Goal: Task Accomplishment & Management: Manage account settings

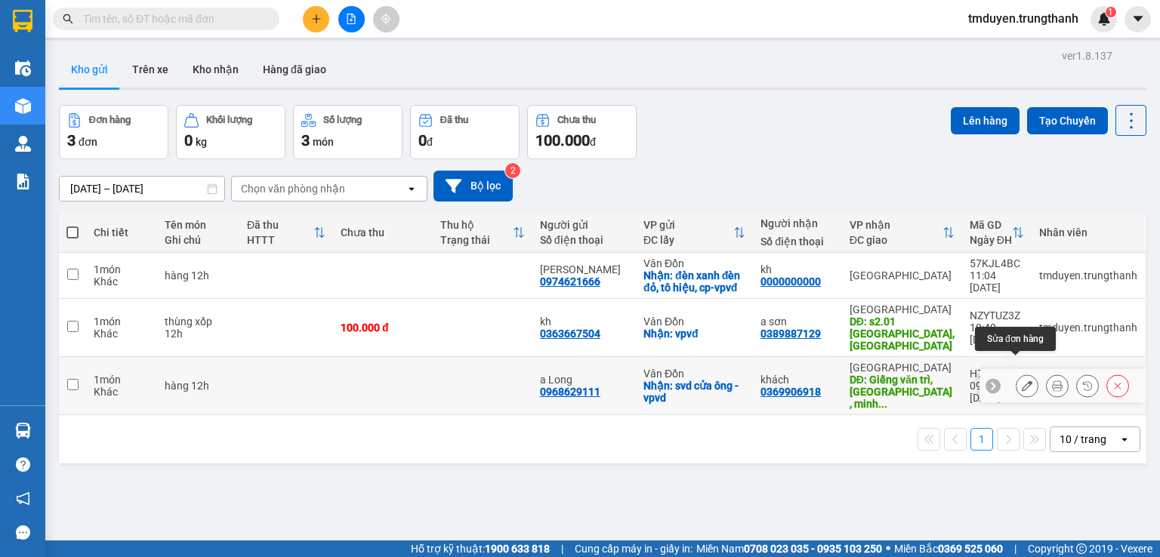
click at [1022, 381] on icon at bounding box center [1027, 386] width 11 height 11
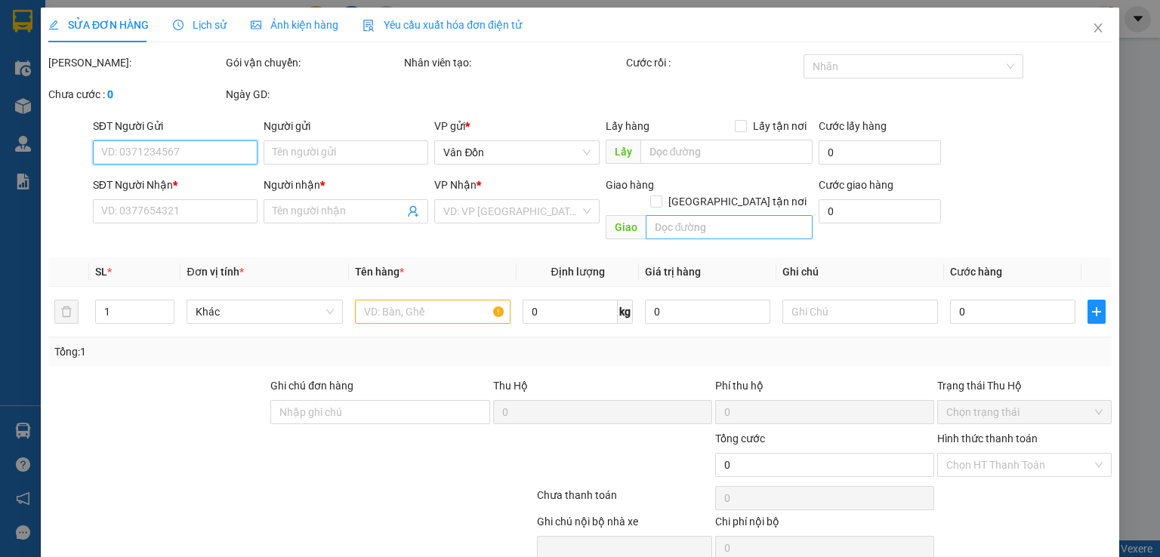
type input "0968629111"
type input "a Long"
checkbox input "true"
type input "svd cửa ông -vpvd"
type input "0369906918"
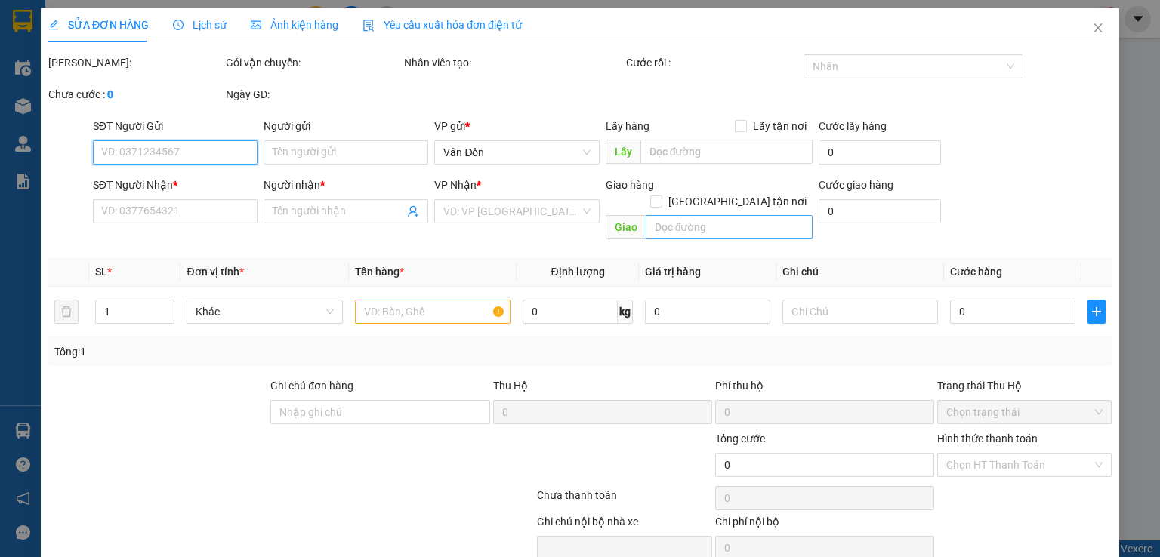
type input "khách"
type input "Giếng văn trì, [GEOGRAPHIC_DATA] , [GEOGRAPHIC_DATA], bắc từ [GEOGRAPHIC_DATA]"
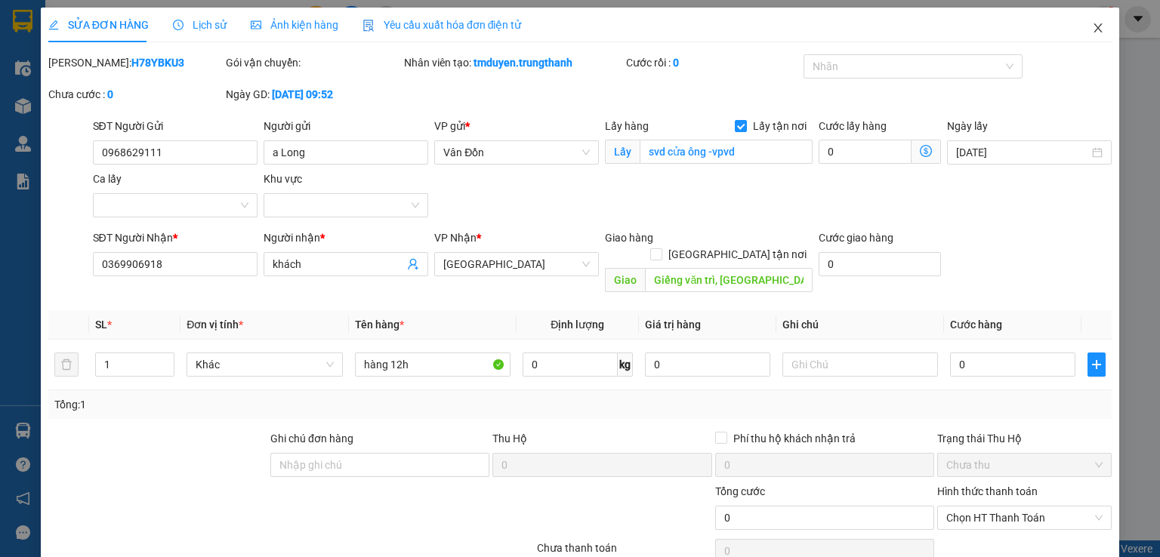
click at [1092, 31] on icon "close" at bounding box center [1098, 28] width 12 height 12
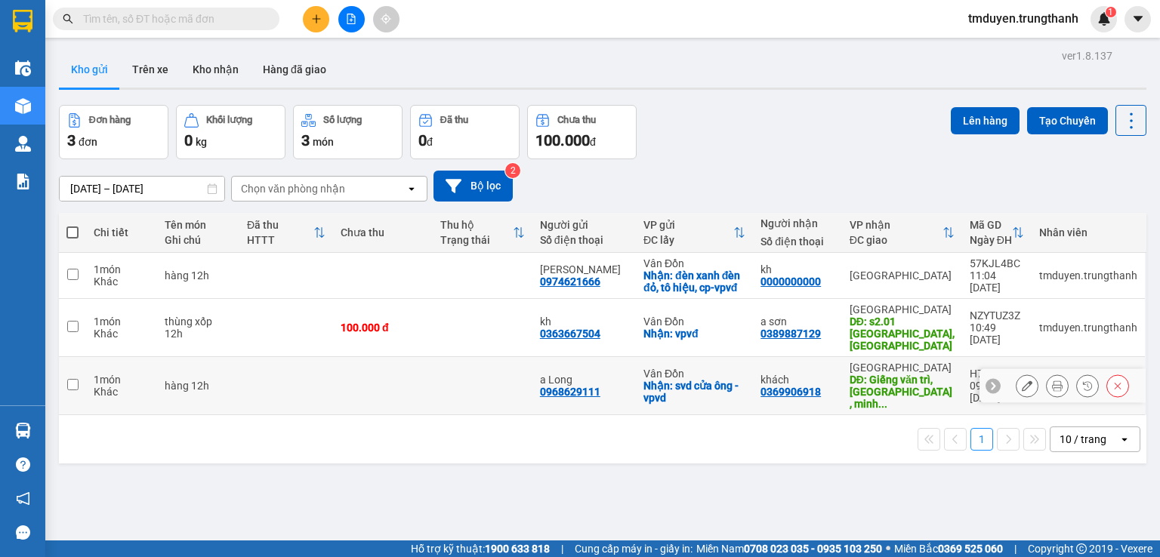
click at [1022, 381] on icon at bounding box center [1027, 386] width 11 height 11
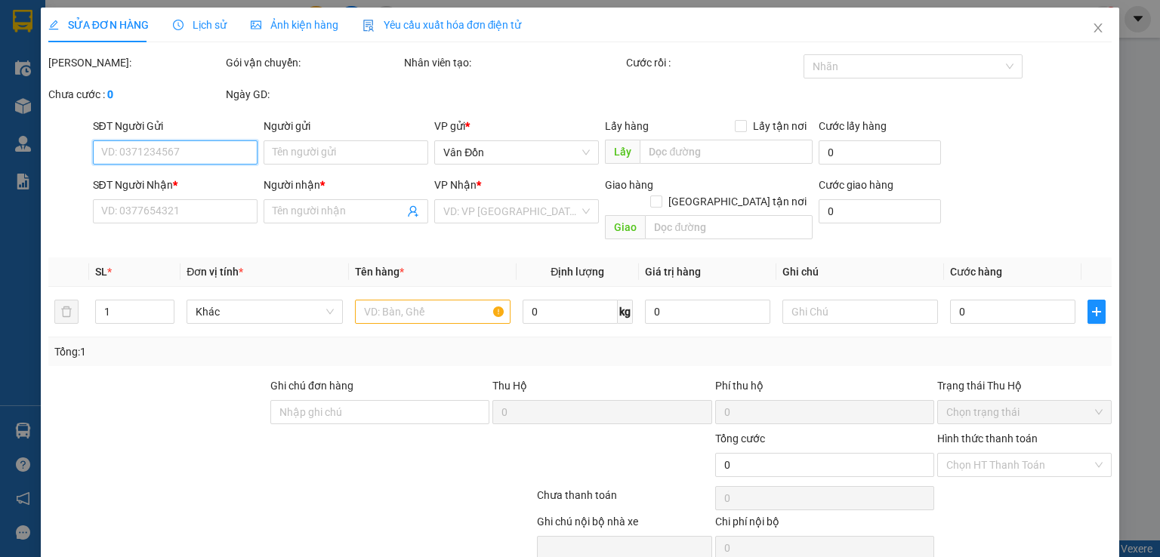
type input "0968629111"
type input "a Long"
checkbox input "true"
type input "svd cửa ông -vpvd"
type input "0369906918"
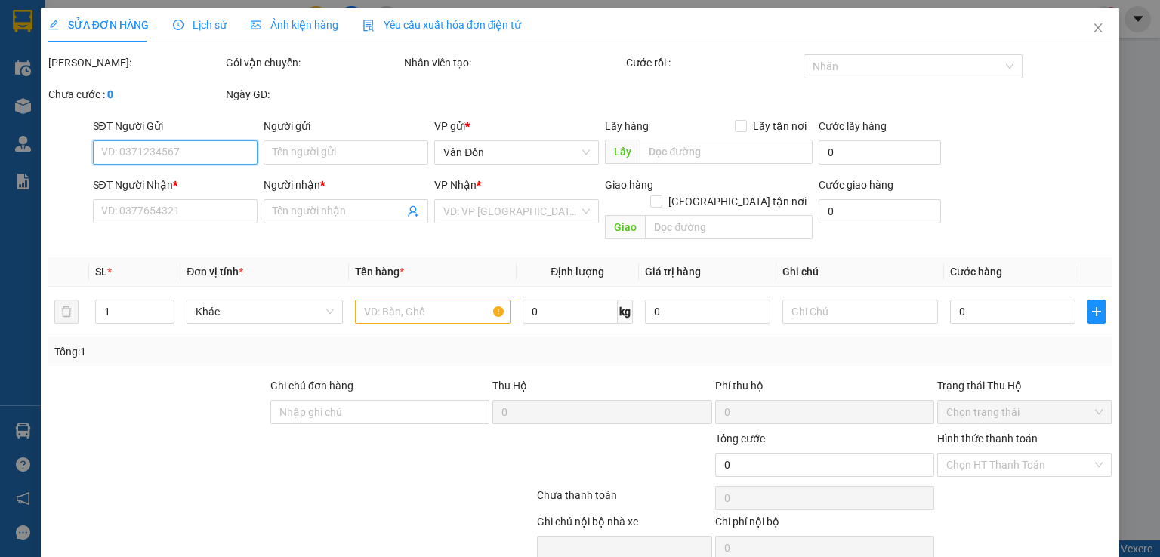
type input "khách"
type input "Giếng văn trì, [GEOGRAPHIC_DATA] , [GEOGRAPHIC_DATA], bắc từ [GEOGRAPHIC_DATA]"
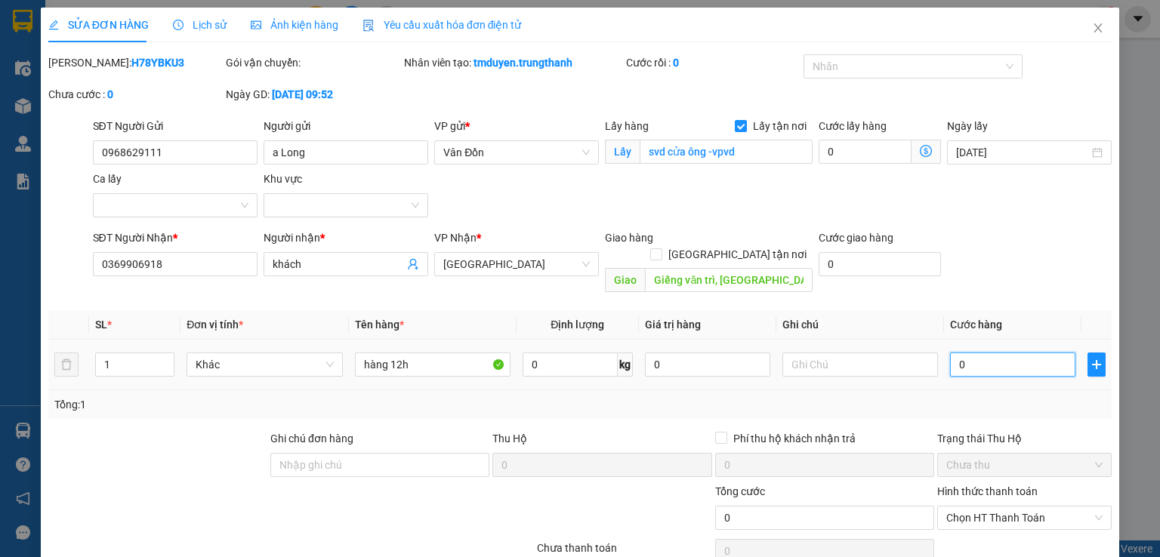
click at [992, 355] on input "0" at bounding box center [1012, 365] width 125 height 24
type input "1"
type input "10"
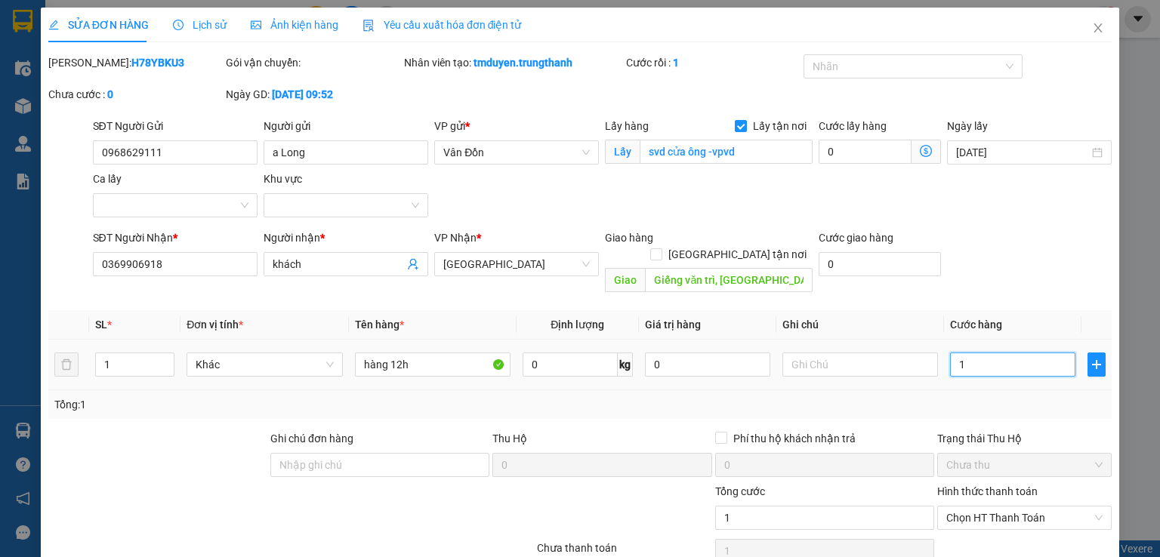
type input "10"
type input "100"
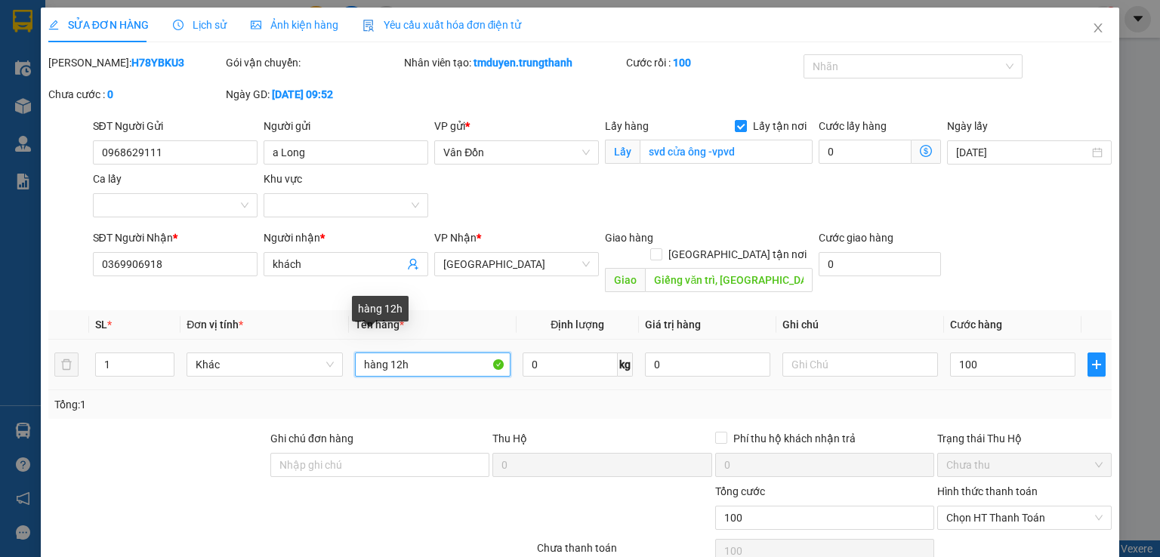
type input "100.000"
drag, startPoint x: 384, startPoint y: 347, endPoint x: 364, endPoint y: 347, distance: 19.6
click at [355, 353] on input "hàng 12h" at bounding box center [433, 365] width 156 height 24
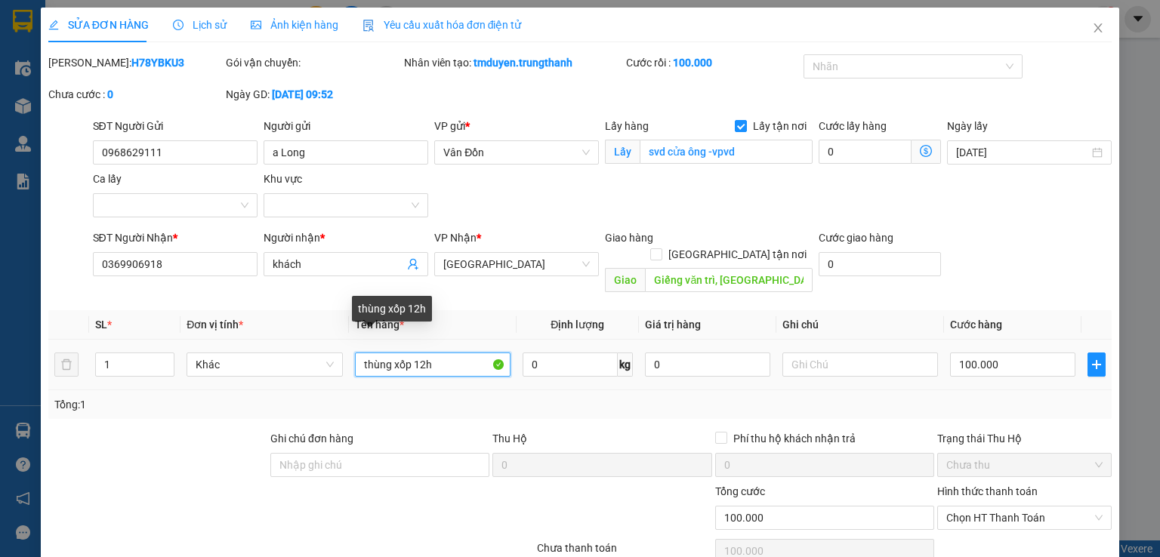
scroll to position [100, 0]
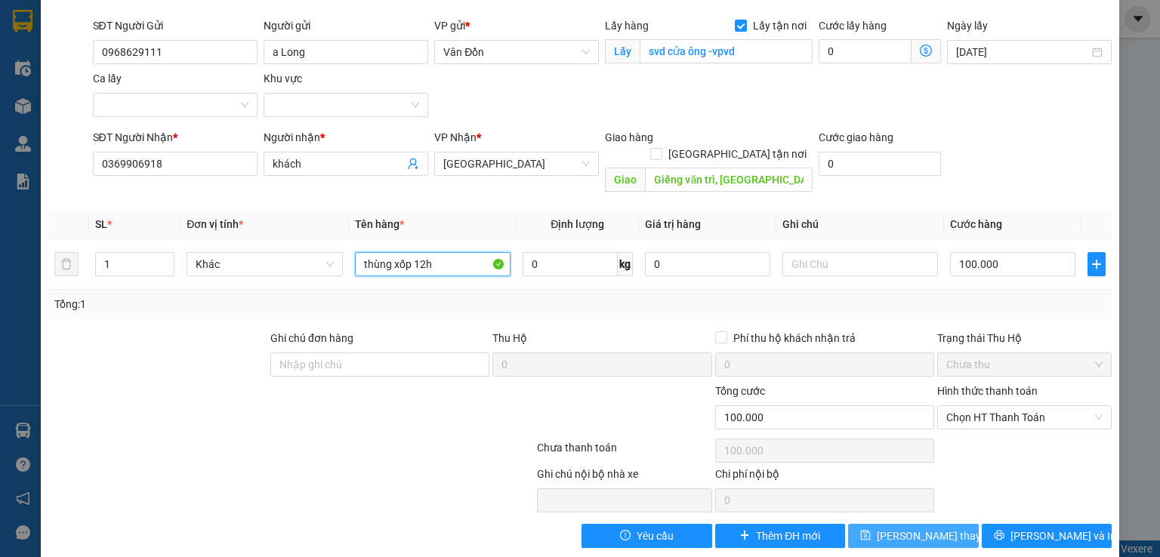
type input "thùng xốp 12h"
click at [920, 528] on span "[PERSON_NAME] thay đổi" at bounding box center [937, 536] width 121 height 17
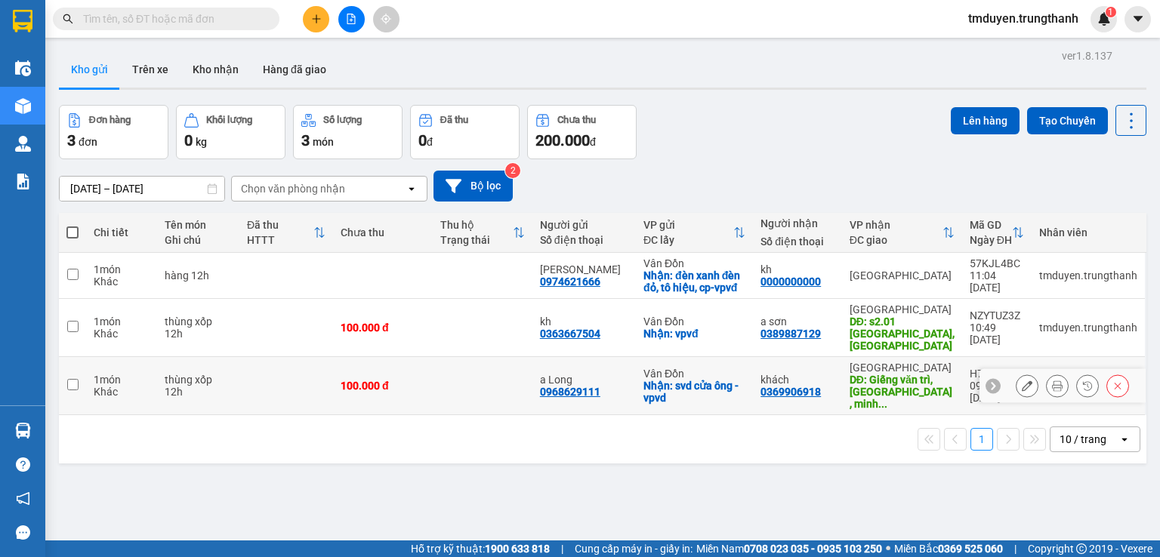
drag, startPoint x: 70, startPoint y: 368, endPoint x: 71, endPoint y: 360, distance: 7.6
click at [71, 379] on input "checkbox" at bounding box center [72, 384] width 11 height 11
checkbox input "true"
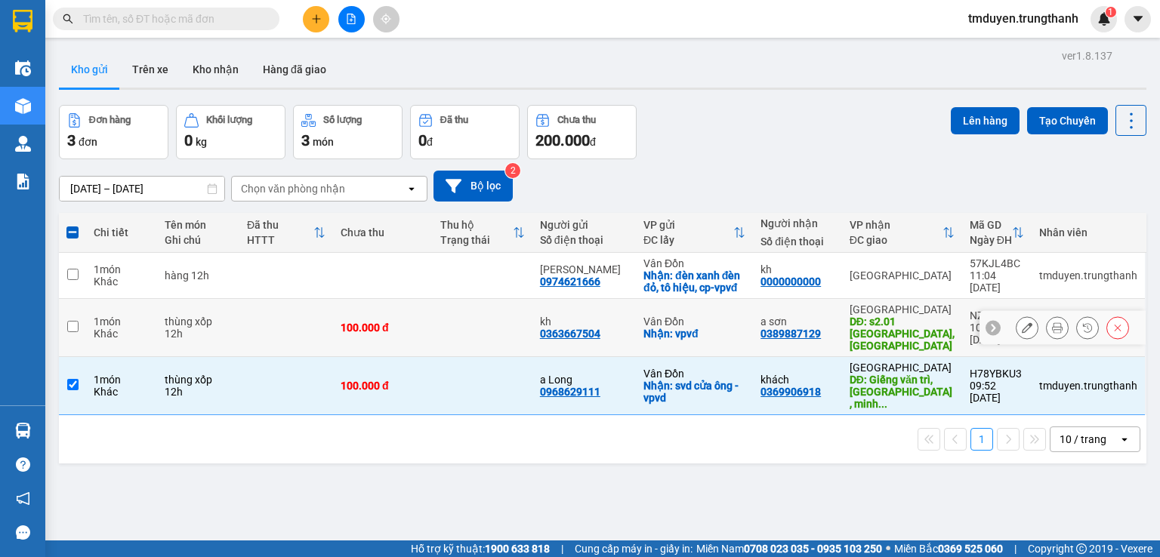
click at [71, 327] on td at bounding box center [72, 328] width 27 height 58
checkbox input "true"
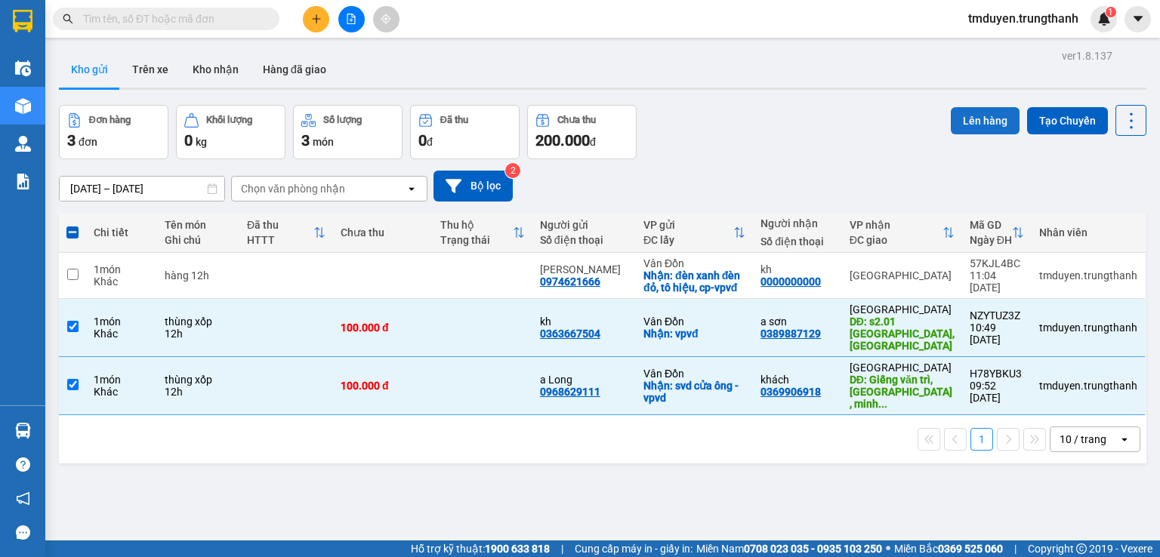
click at [970, 121] on button "Lên hàng" at bounding box center [985, 120] width 69 height 27
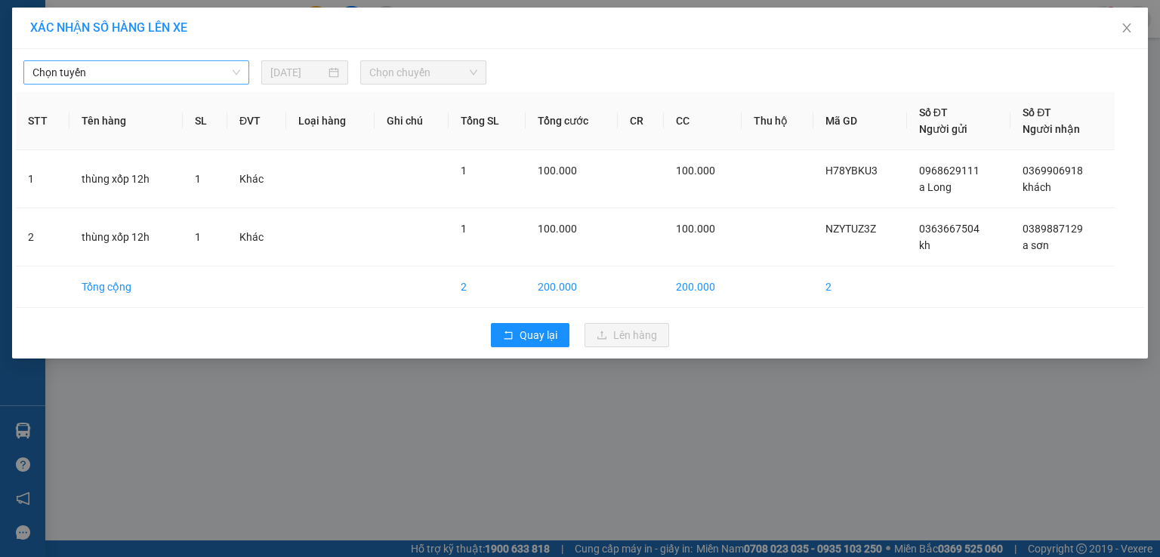
click at [151, 71] on span "Chọn tuyến" at bounding box center [136, 72] width 208 height 23
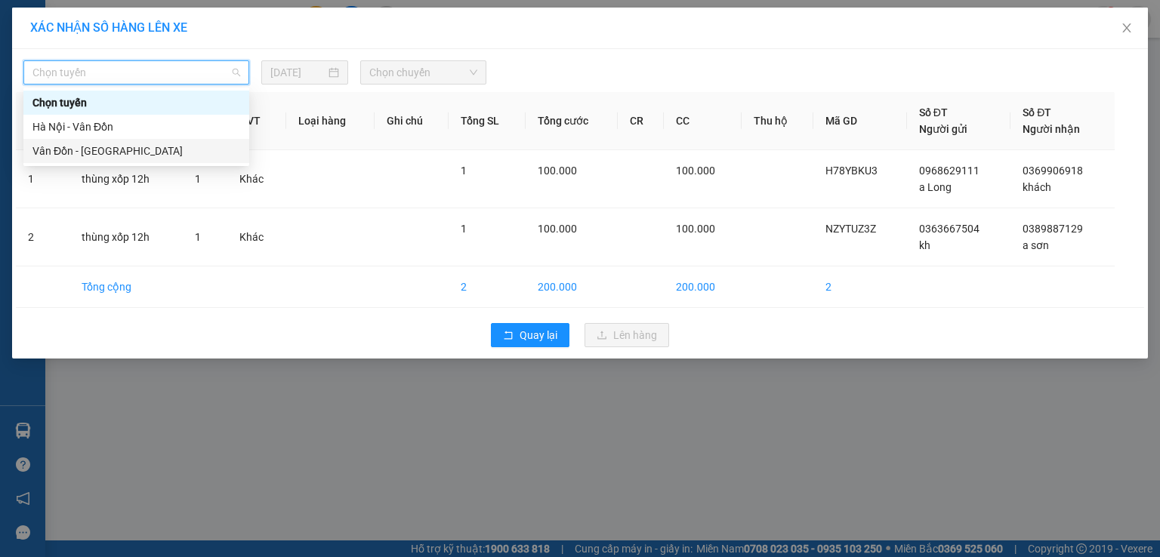
click at [157, 153] on div "Vân Đồn - [GEOGRAPHIC_DATA]" at bounding box center [136, 151] width 208 height 17
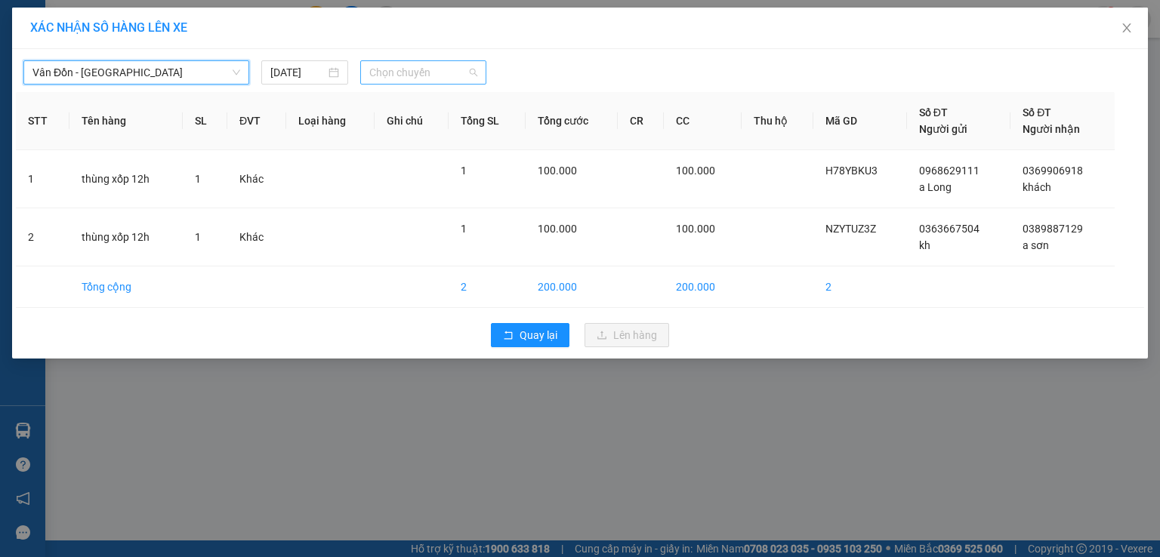
click at [427, 76] on span "Chọn chuyến" at bounding box center [423, 72] width 109 height 23
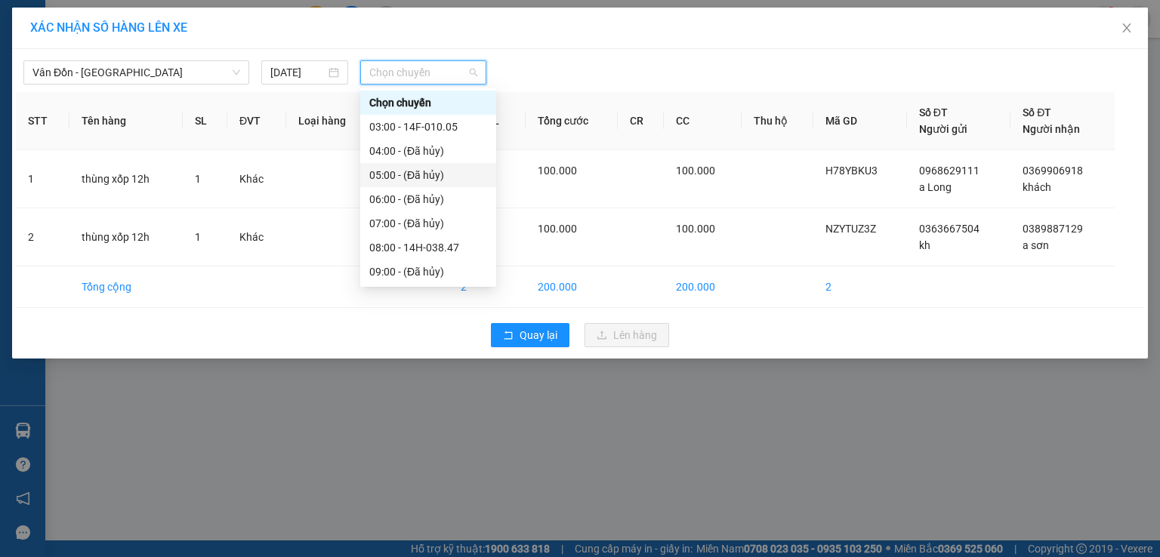
scroll to position [76, 0]
click at [404, 261] on div "12:00 - 14F-010.31" at bounding box center [428, 269] width 118 height 17
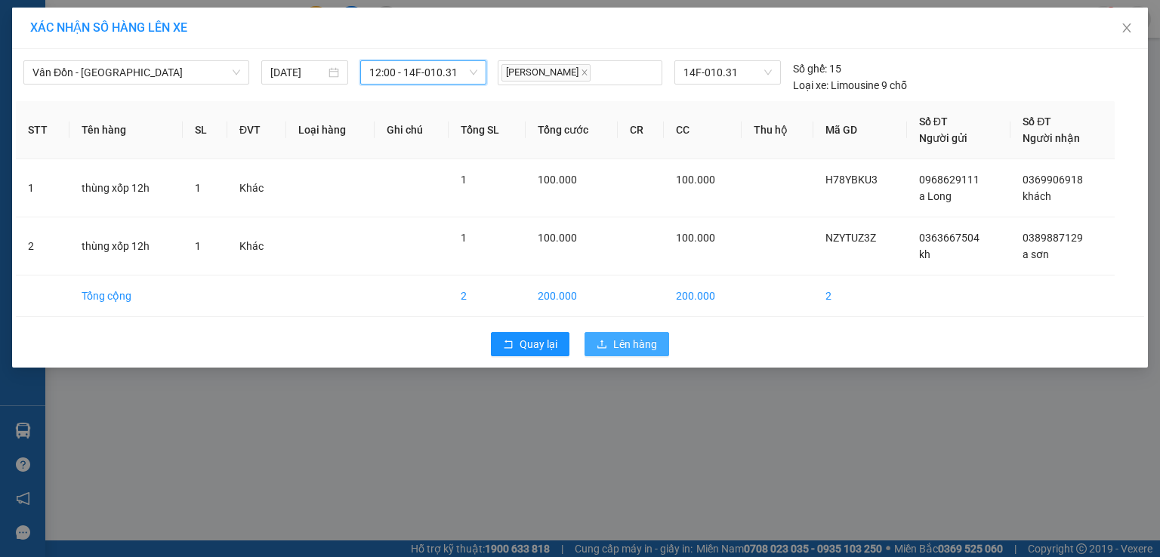
click at [631, 338] on span "Lên hàng" at bounding box center [635, 344] width 44 height 17
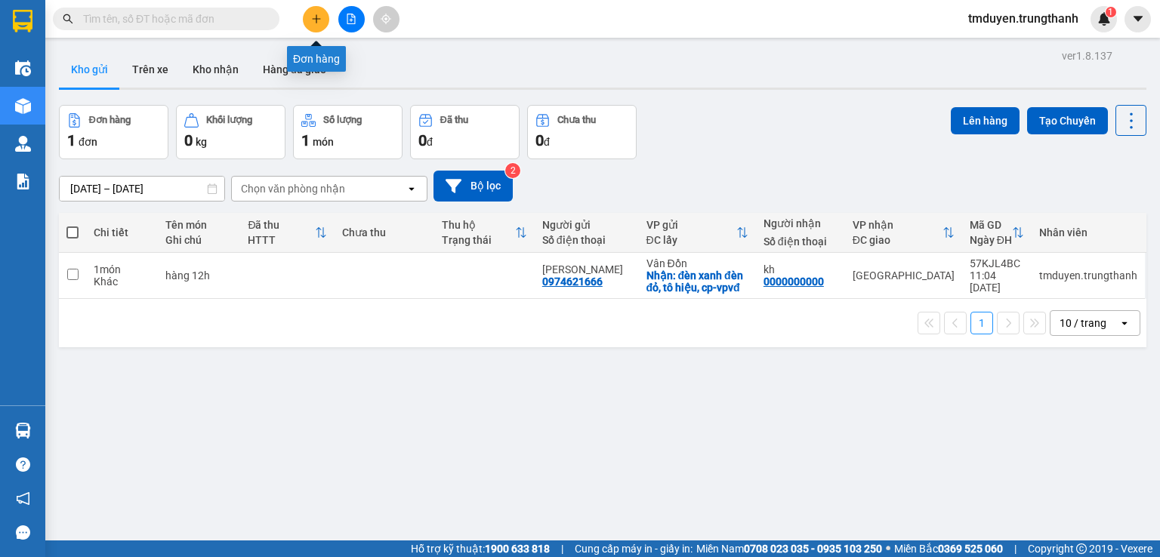
click at [308, 25] on button at bounding box center [316, 19] width 26 height 26
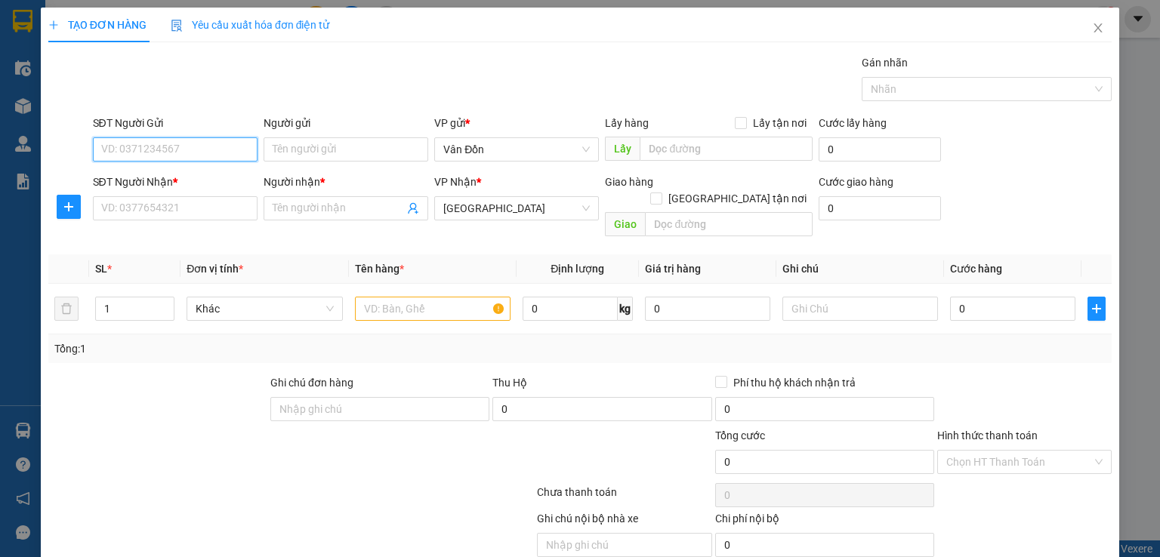
click at [239, 153] on input "SĐT Người Gửi" at bounding box center [175, 149] width 165 height 24
paste input "0965061296"
type input "0965061296"
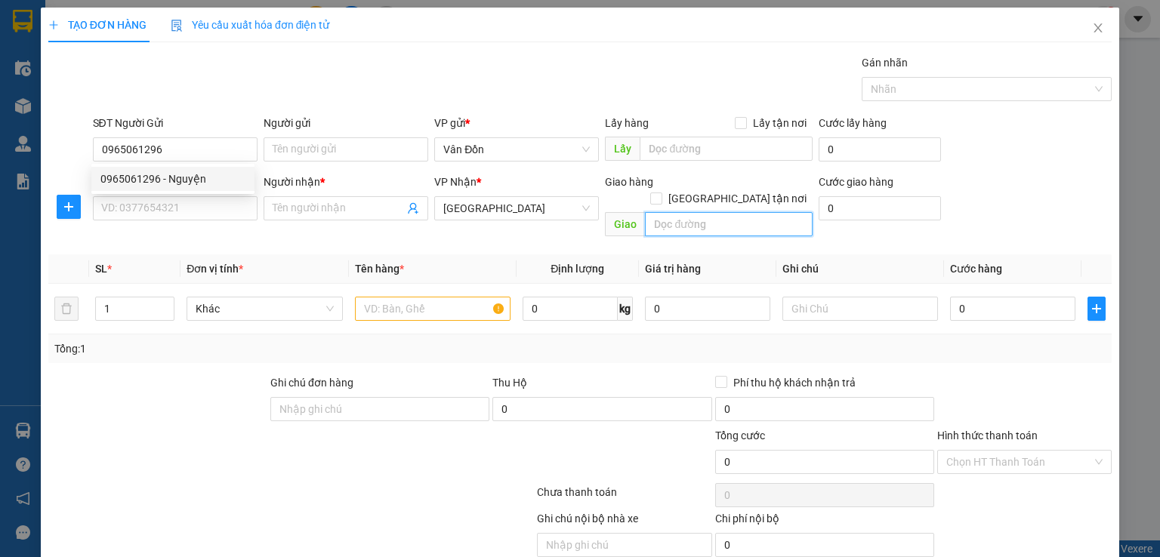
click at [701, 212] on input "text" at bounding box center [729, 224] width 168 height 24
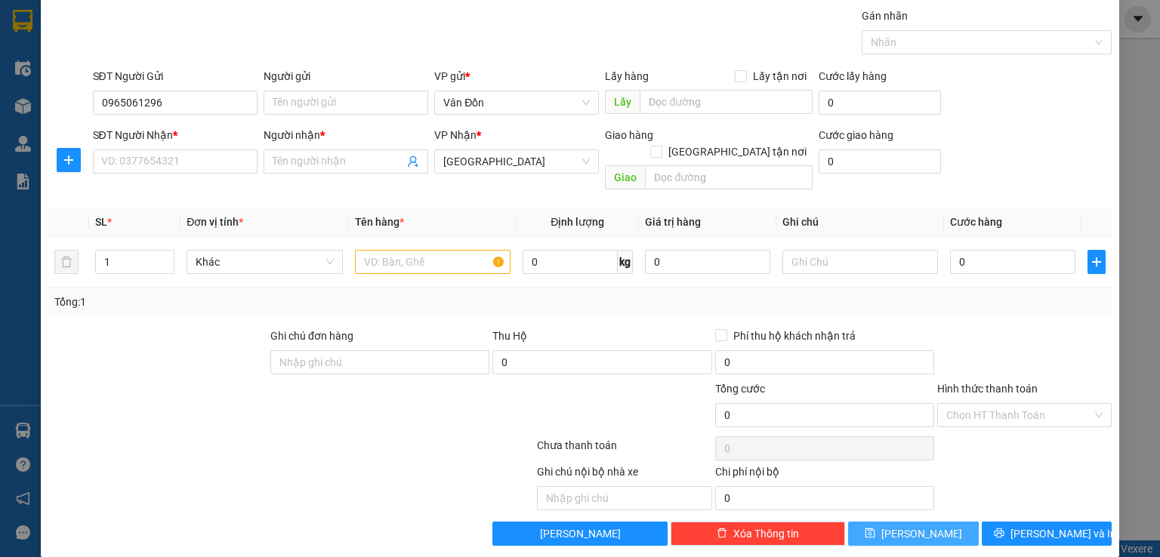
click at [918, 526] on span "[PERSON_NAME]" at bounding box center [921, 534] width 81 height 17
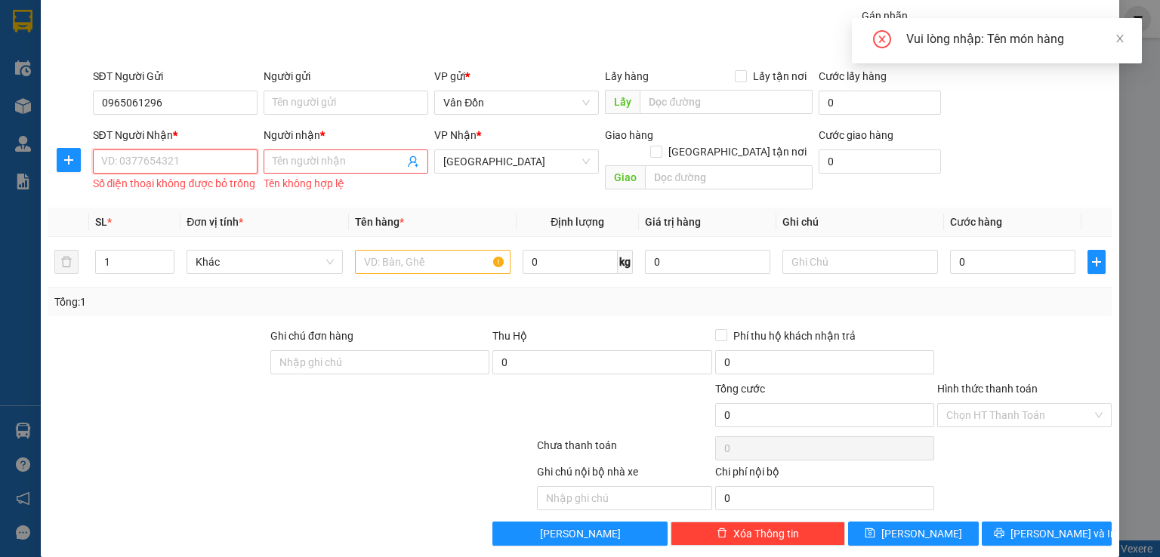
click at [141, 172] on input "SĐT Người Nhận *" at bounding box center [175, 162] width 165 height 24
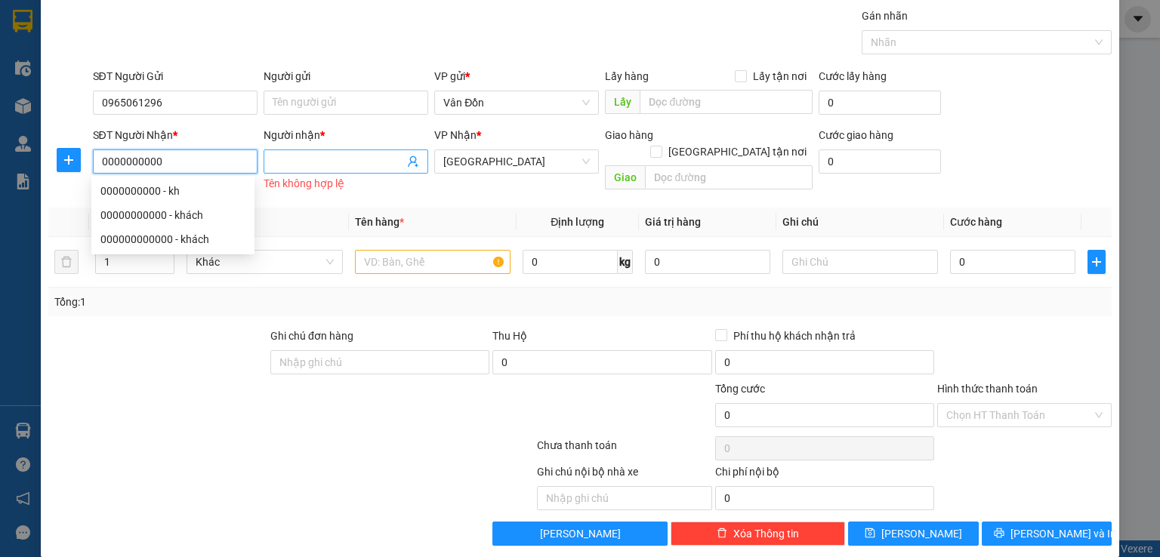
type input "0000000000"
click at [291, 162] on input "Người nhận *" at bounding box center [338, 161] width 131 height 17
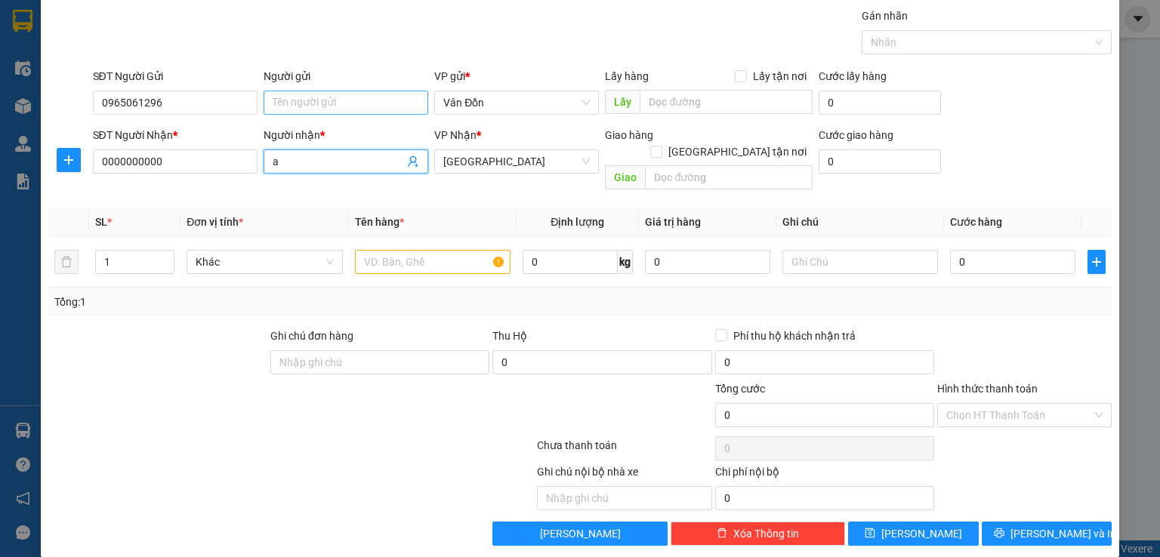
type input "a"
click at [289, 94] on input "Người gửi" at bounding box center [346, 103] width 165 height 24
type input "a"
click at [906, 524] on button "[PERSON_NAME]" at bounding box center [913, 534] width 131 height 24
click at [446, 250] on input "text" at bounding box center [433, 262] width 156 height 24
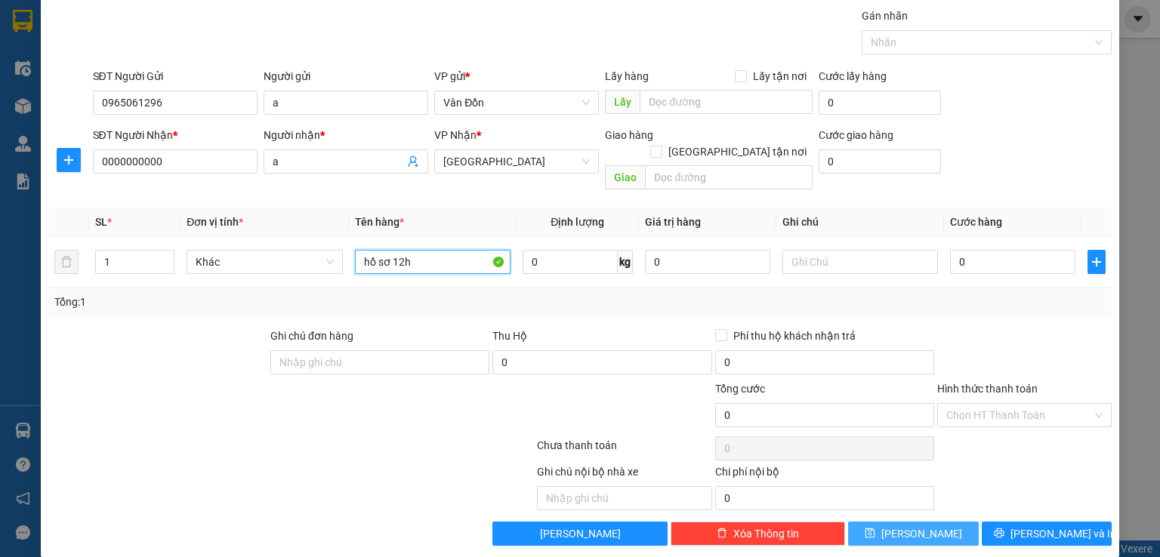
type input "hồ sơ 12h"
click at [936, 522] on button "[PERSON_NAME]" at bounding box center [913, 534] width 131 height 24
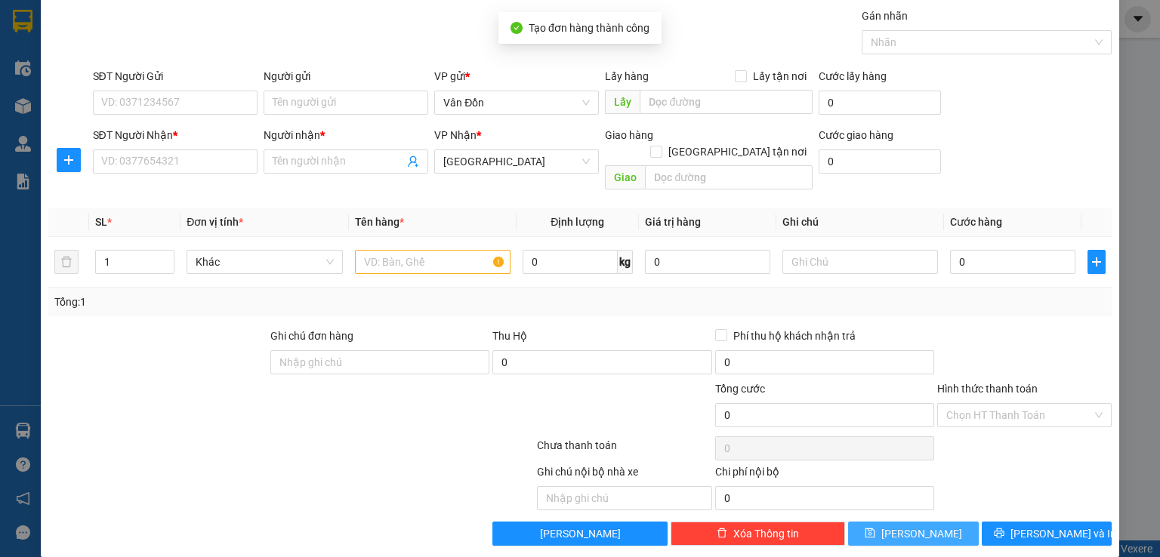
scroll to position [0, 0]
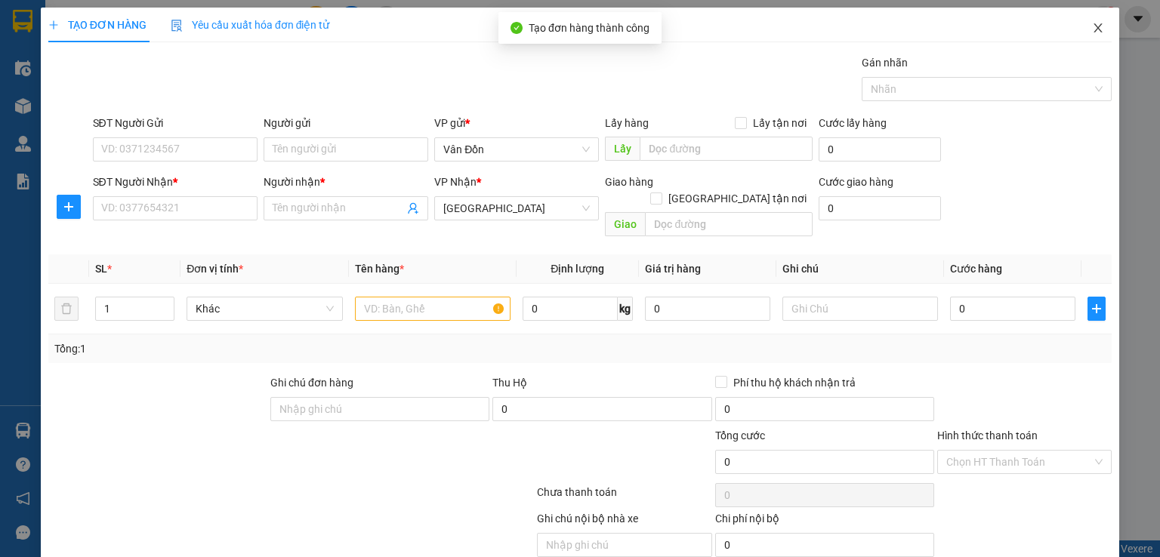
click at [1092, 29] on icon "close" at bounding box center [1098, 28] width 12 height 12
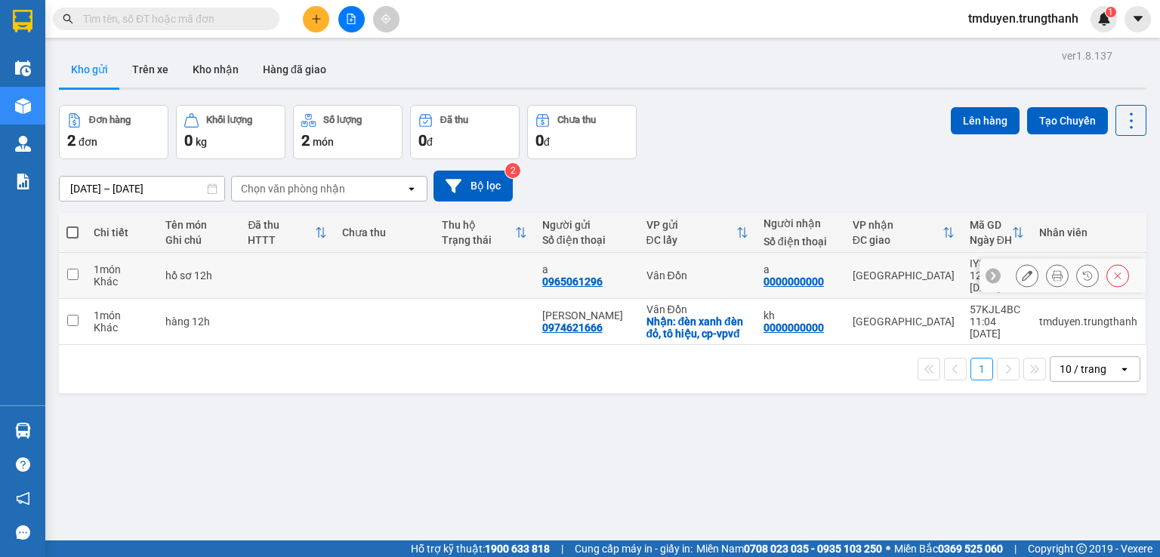
click at [1022, 270] on icon at bounding box center [1027, 275] width 11 height 11
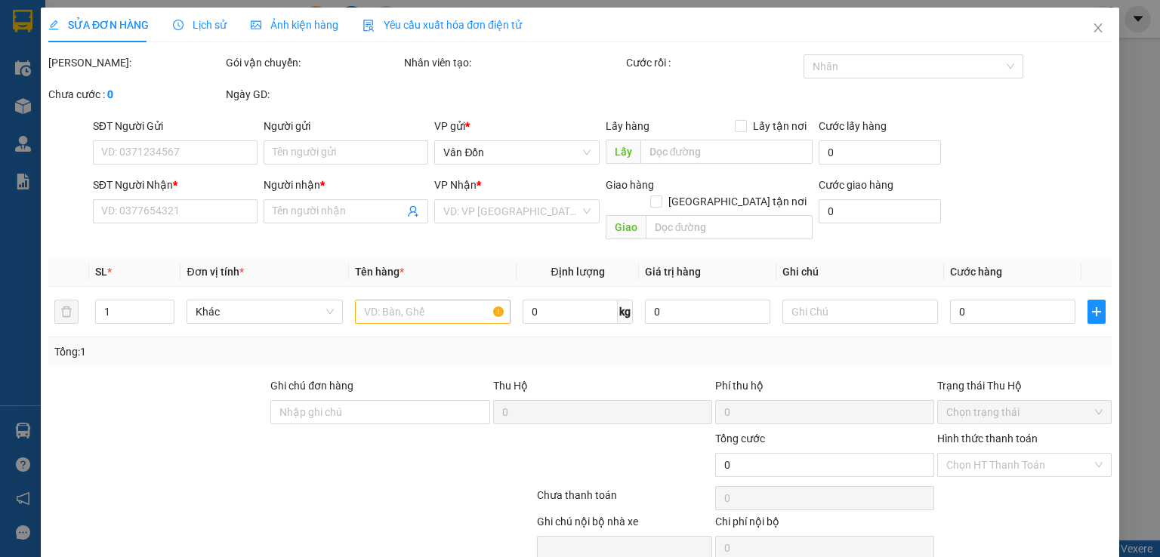
type input "0965061296"
type input "a"
type input "0000000000"
type input "a"
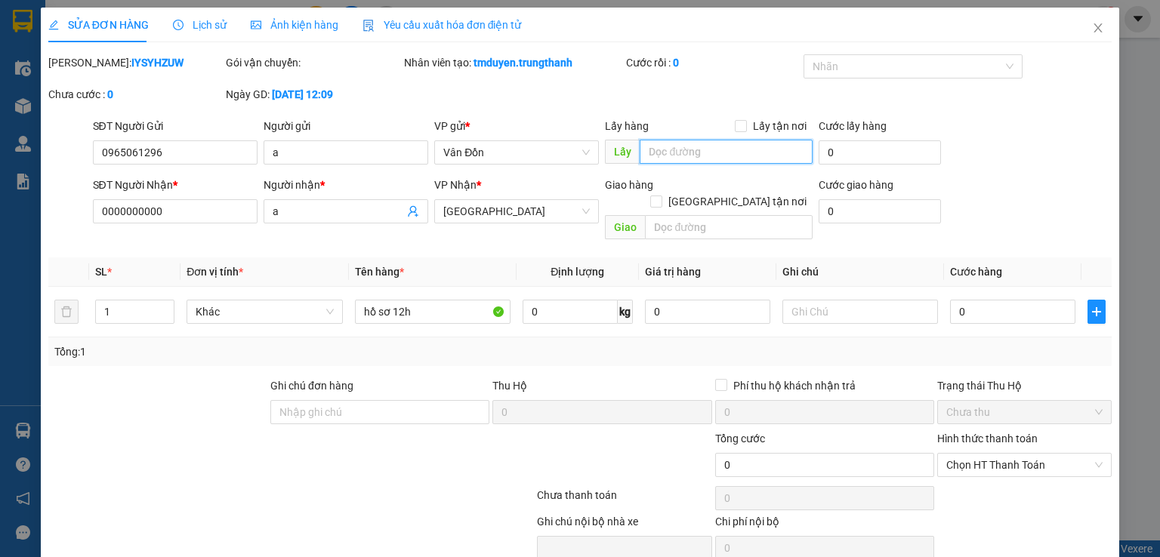
click at [680, 155] on input "text" at bounding box center [726, 152] width 173 height 24
click at [747, 131] on span "Lấy tận nơi" at bounding box center [780, 126] width 66 height 17
click at [745, 131] on input "Lấy tận nơi" at bounding box center [740, 125] width 11 height 11
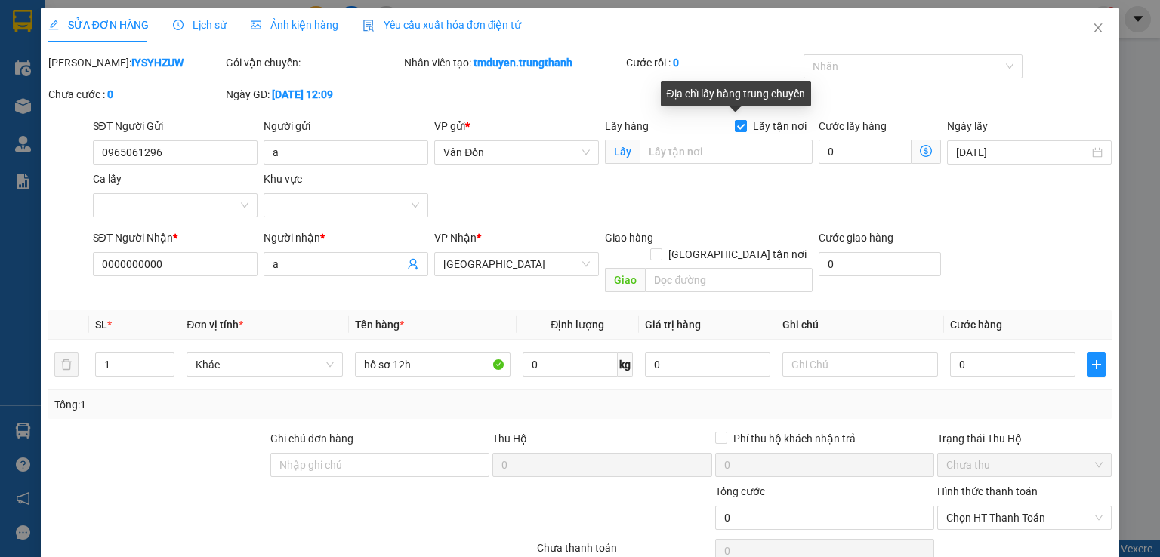
click at [735, 120] on input "Lấy tận nơi" at bounding box center [740, 125] width 11 height 11
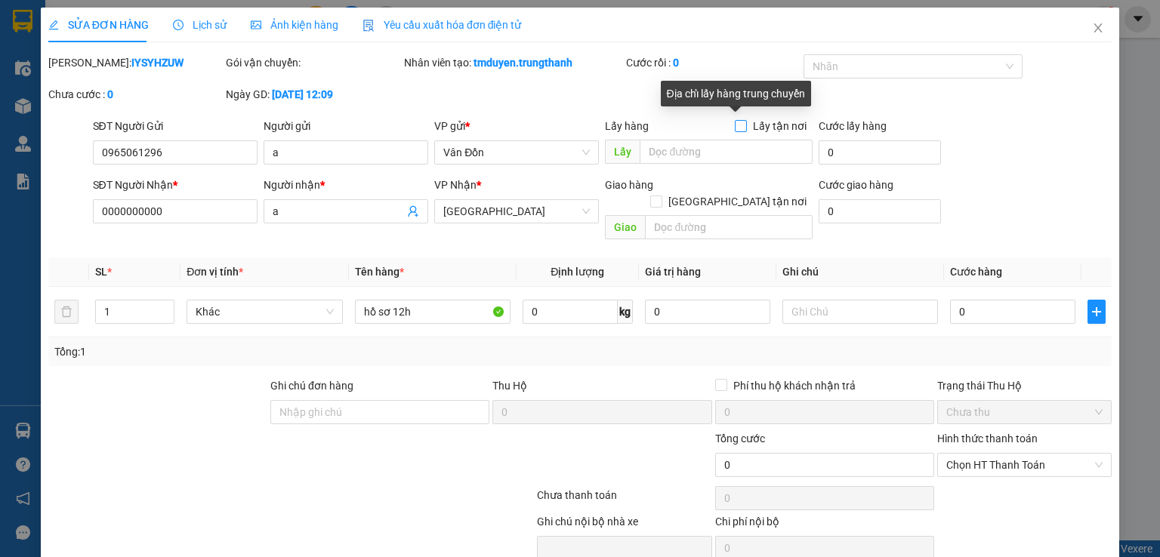
click at [747, 131] on span "Lấy tận nơi" at bounding box center [780, 126] width 66 height 17
click at [743, 131] on input "Lấy tận nơi" at bounding box center [740, 125] width 11 height 11
checkbox input "true"
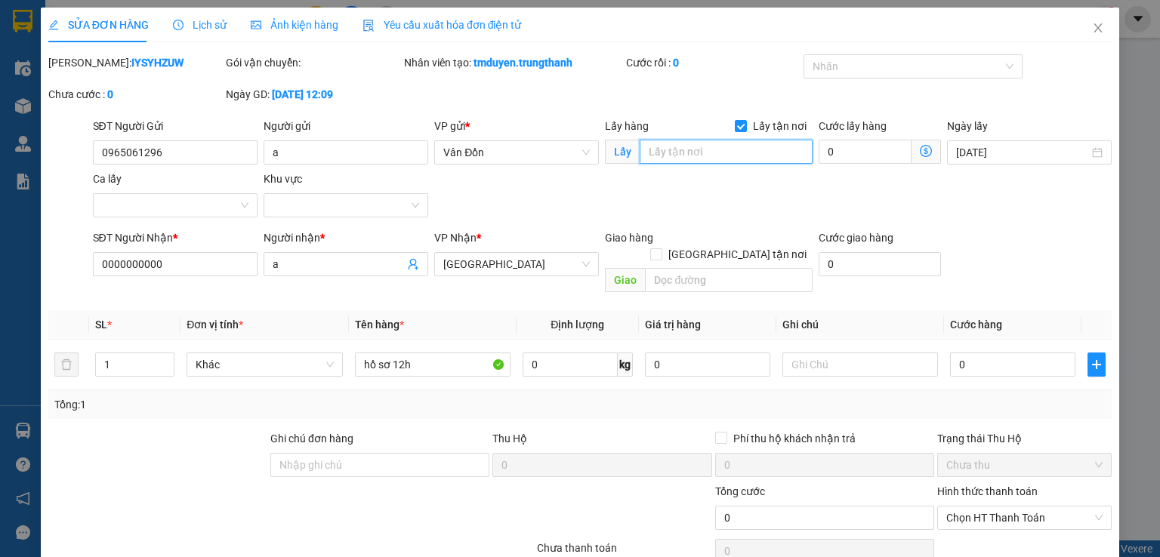
click at [734, 154] on input "text" at bounding box center [726, 152] width 173 height 24
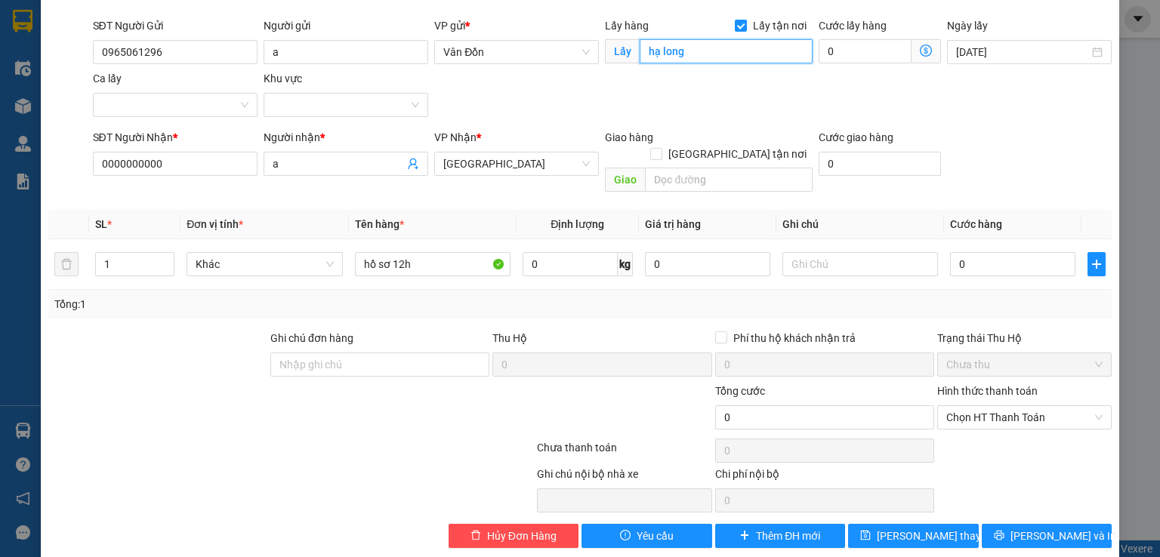
scroll to position [103, 0]
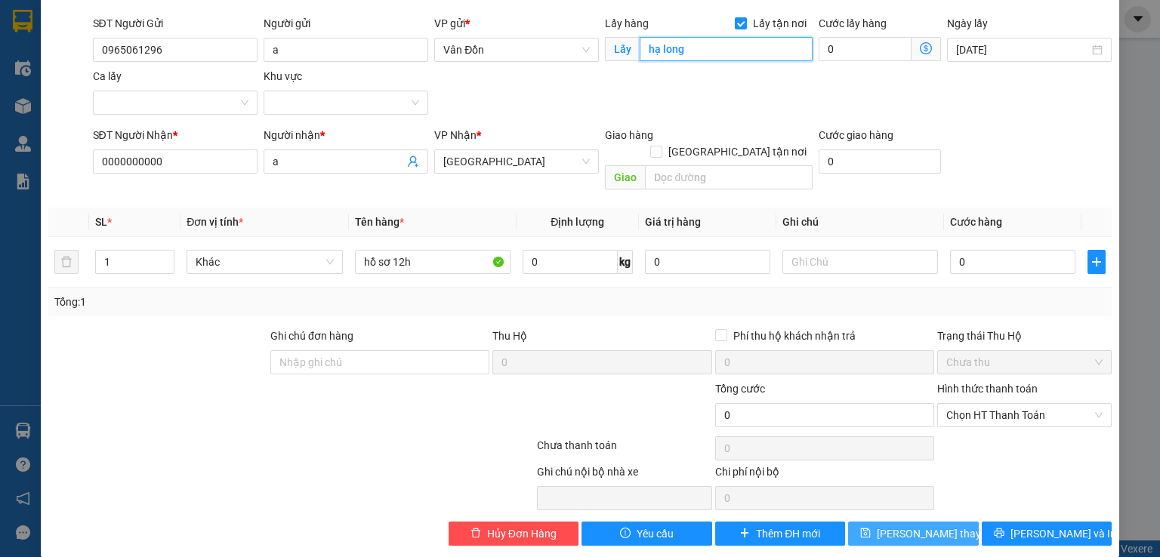
type input "hạ long"
click at [903, 526] on span "[PERSON_NAME] thay đổi" at bounding box center [937, 534] width 121 height 17
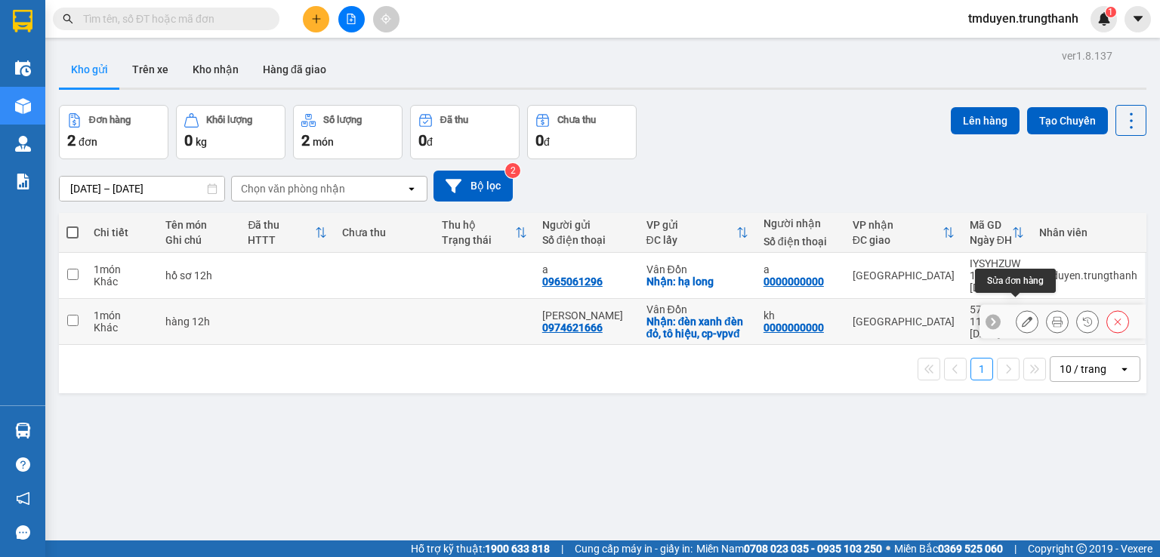
click at [1022, 310] on button at bounding box center [1026, 322] width 21 height 26
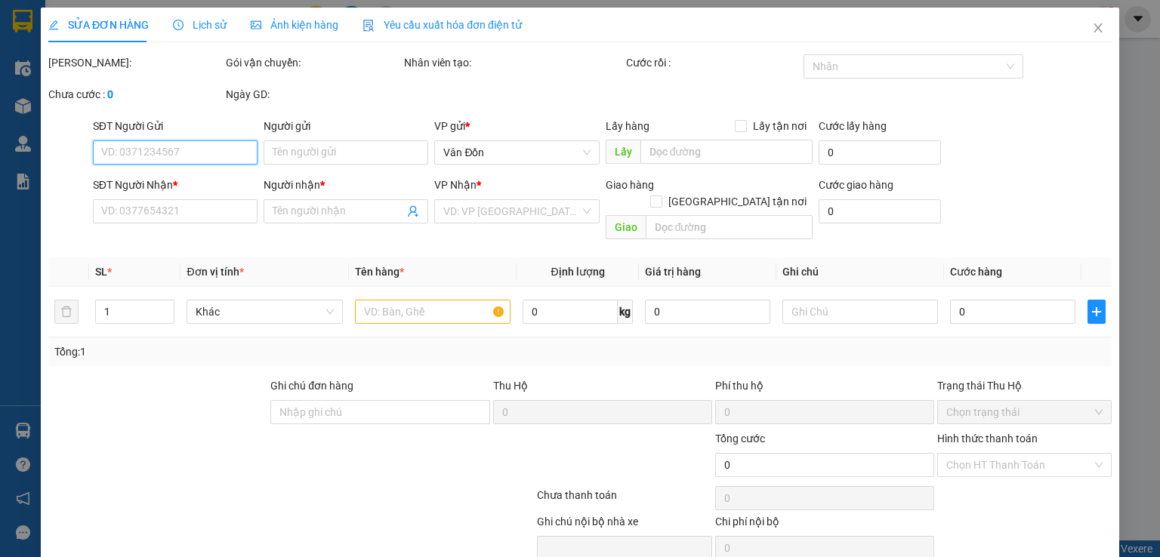
type input "0974621666"
type input "[PERSON_NAME]"
checkbox input "true"
type input "đèn xanh đèn đỏ, tô hiệu, cp-vpvđ"
type input "0000000000"
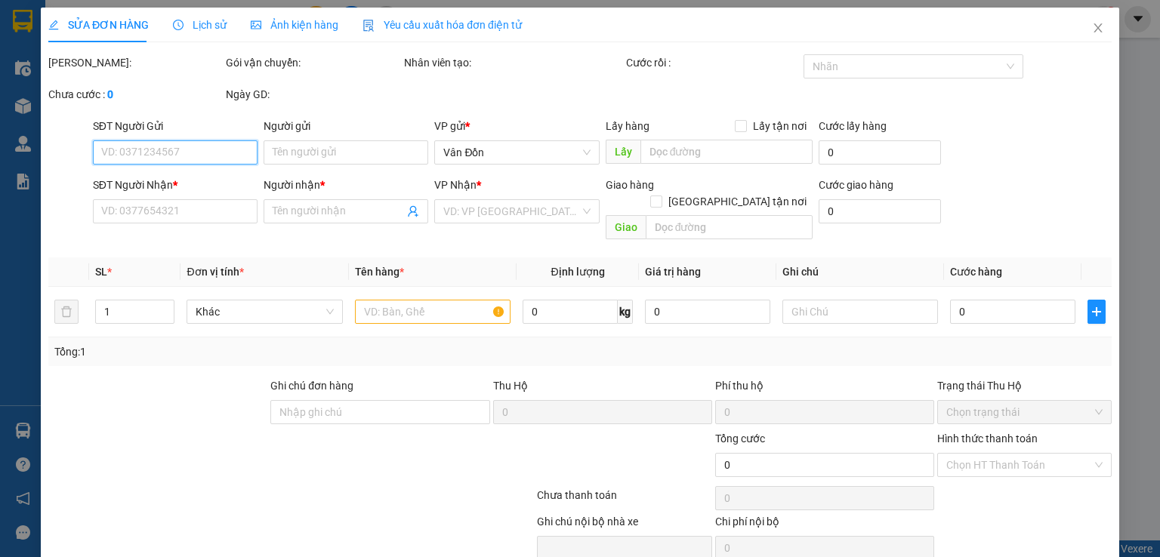
type input "kh"
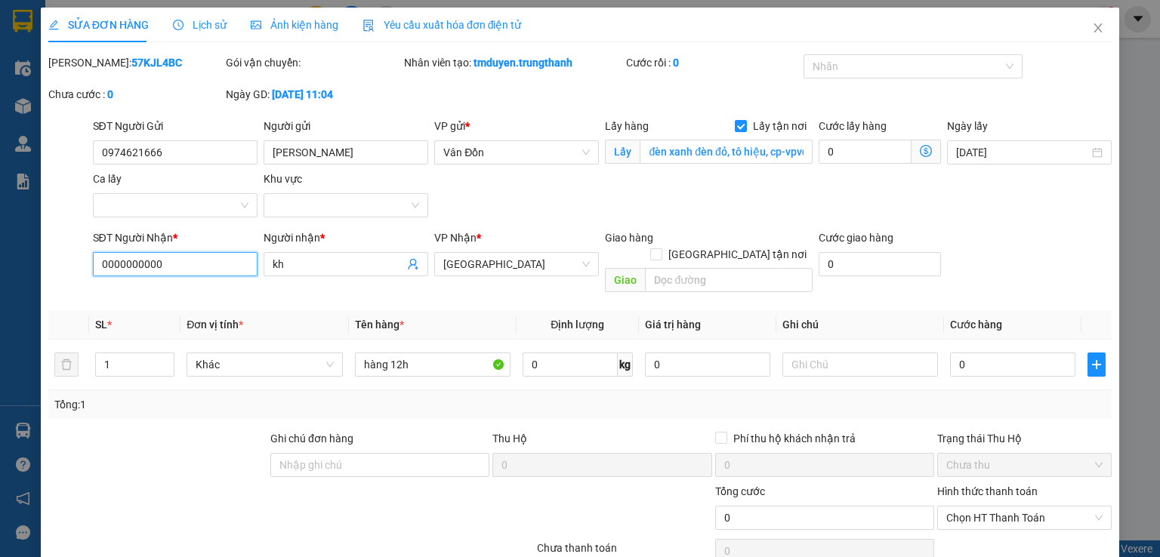
drag, startPoint x: 162, startPoint y: 265, endPoint x: 38, endPoint y: 257, distance: 124.9
click at [39, 257] on div "SỬA ĐƠN HÀNG Lịch sử Ảnh kiện hàng Yêu cầu xuất hóa đơn điện tử Total Paid Fee …" at bounding box center [580, 278] width 1160 height 557
paste input "982238319"
type input "0982238319"
click at [671, 271] on input "text" at bounding box center [729, 280] width 168 height 24
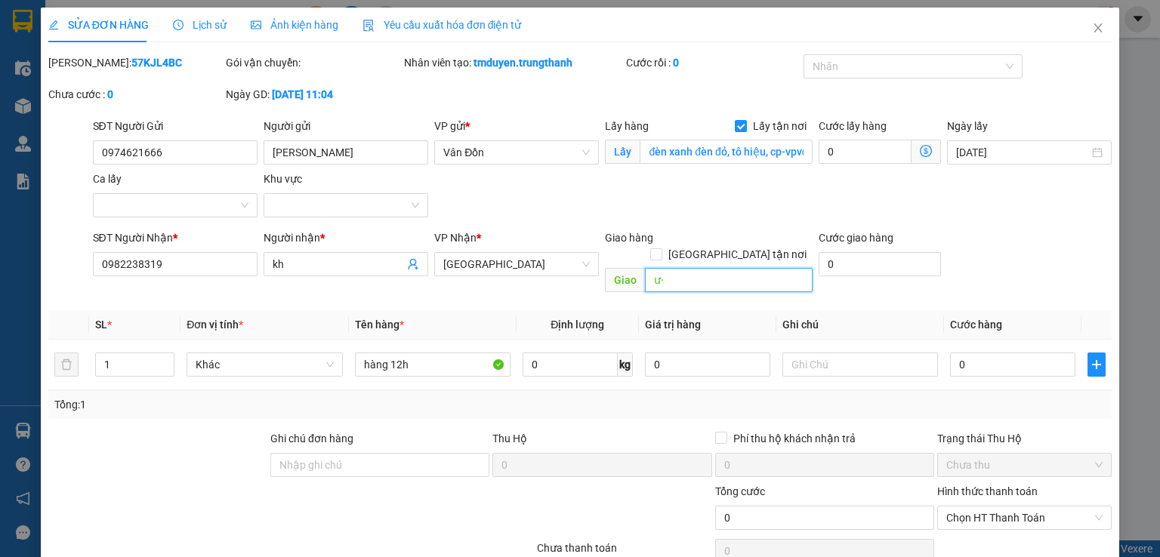
type input "ư"
type input "w2 vinhome westpoint mễ trì"
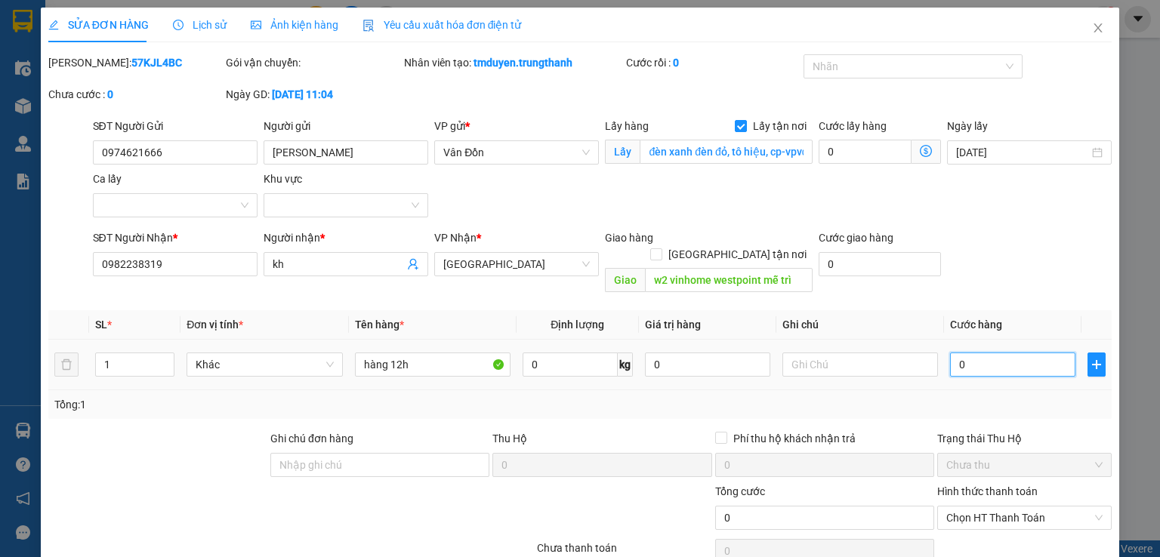
click at [1003, 353] on input "0" at bounding box center [1012, 365] width 125 height 24
type input "7"
type input "70"
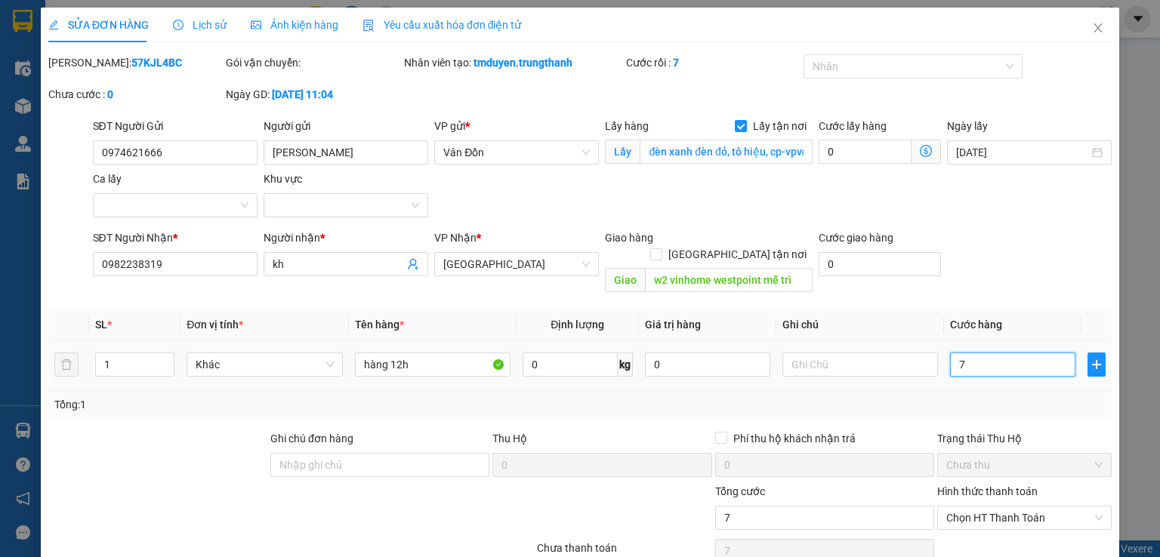
type input "70"
type input "70.000"
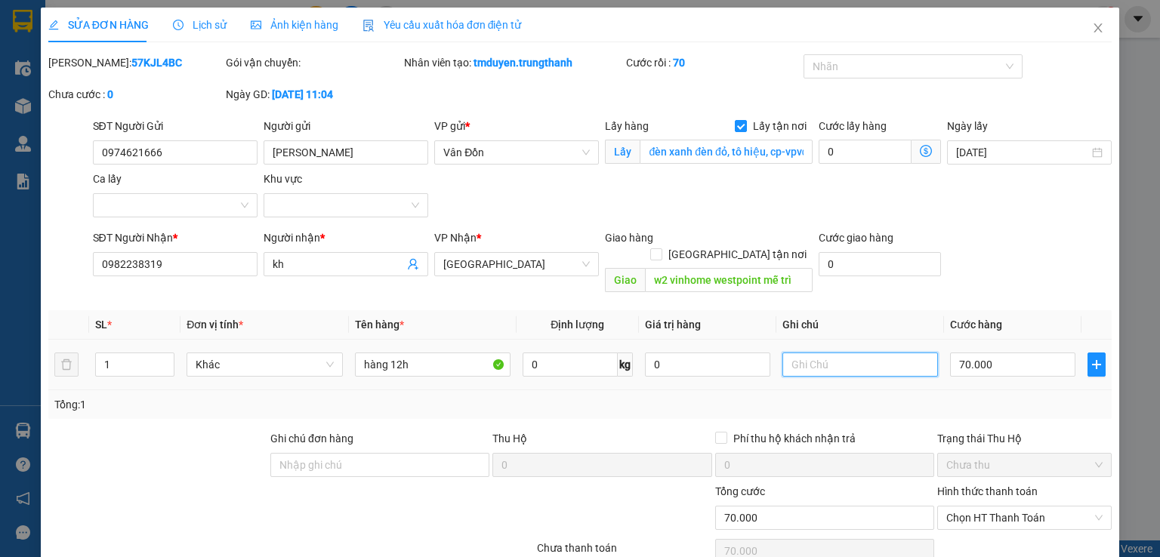
click at [837, 353] on input "text" at bounding box center [860, 365] width 156 height 24
type input "d"
type input "đã tt cả ship 50k"
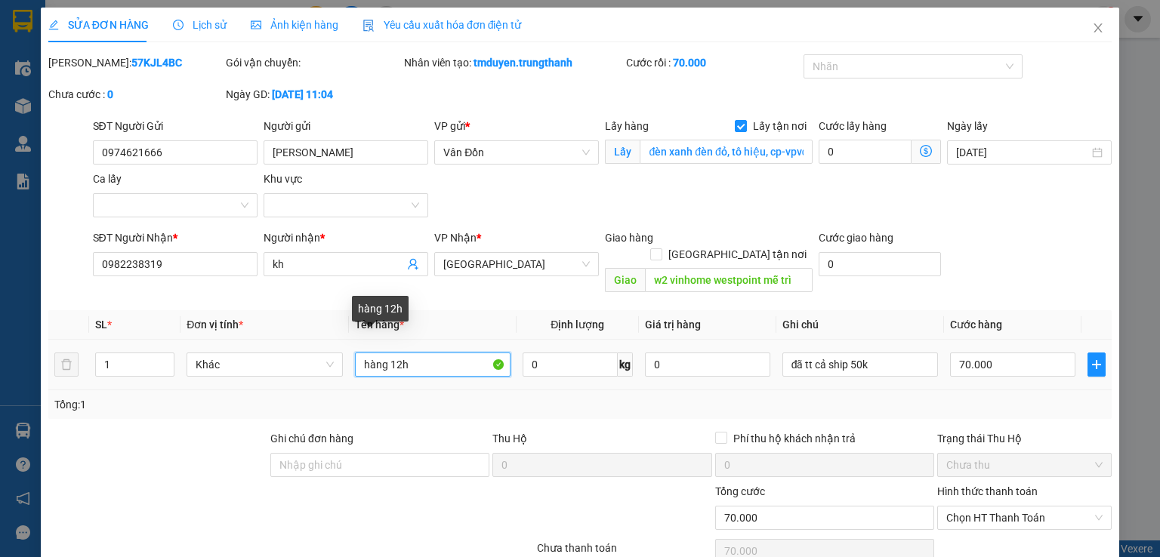
drag, startPoint x: 385, startPoint y: 344, endPoint x: 349, endPoint y: 341, distance: 36.4
click at [350, 344] on td "hàng 12h" at bounding box center [433, 365] width 168 height 51
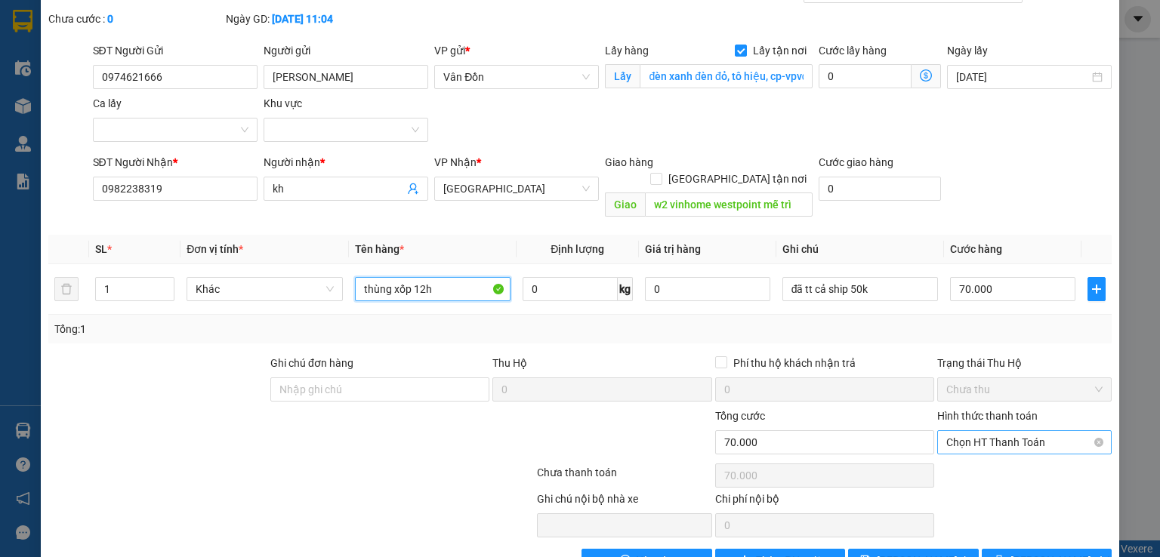
click at [976, 431] on span "Chọn HT Thanh Toán" at bounding box center [1024, 442] width 156 height 23
type input "thùng xốp 12h"
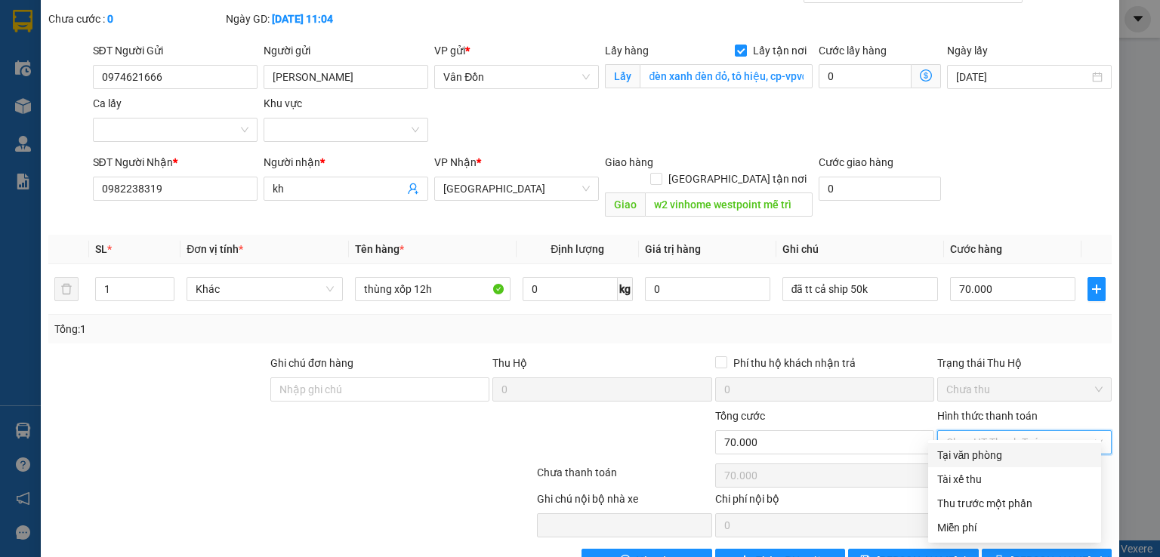
click at [1010, 452] on div "Tại văn phòng" at bounding box center [1014, 455] width 155 height 17
type input "0"
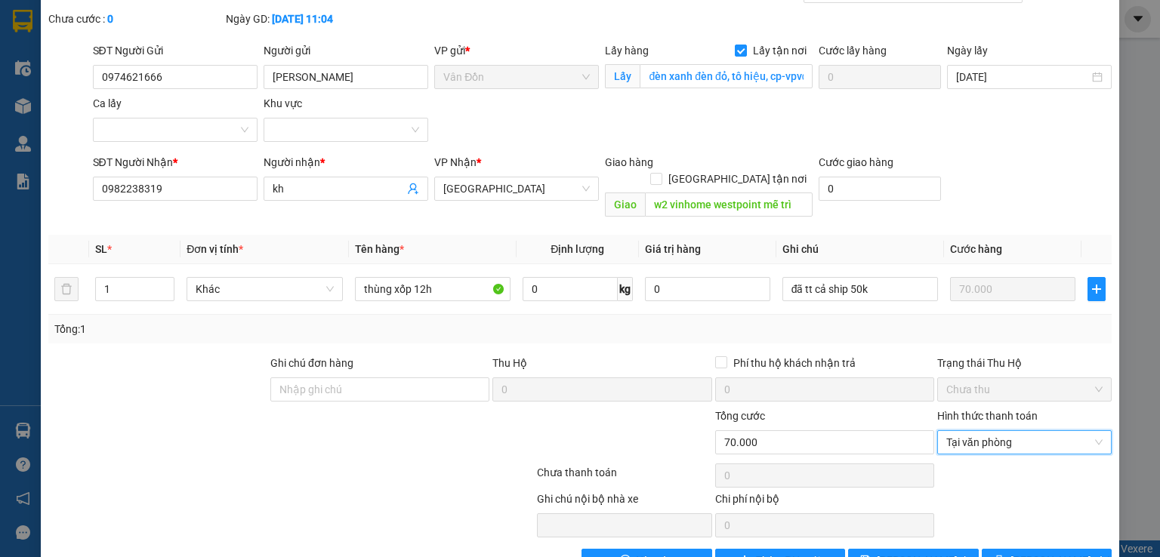
scroll to position [103, 0]
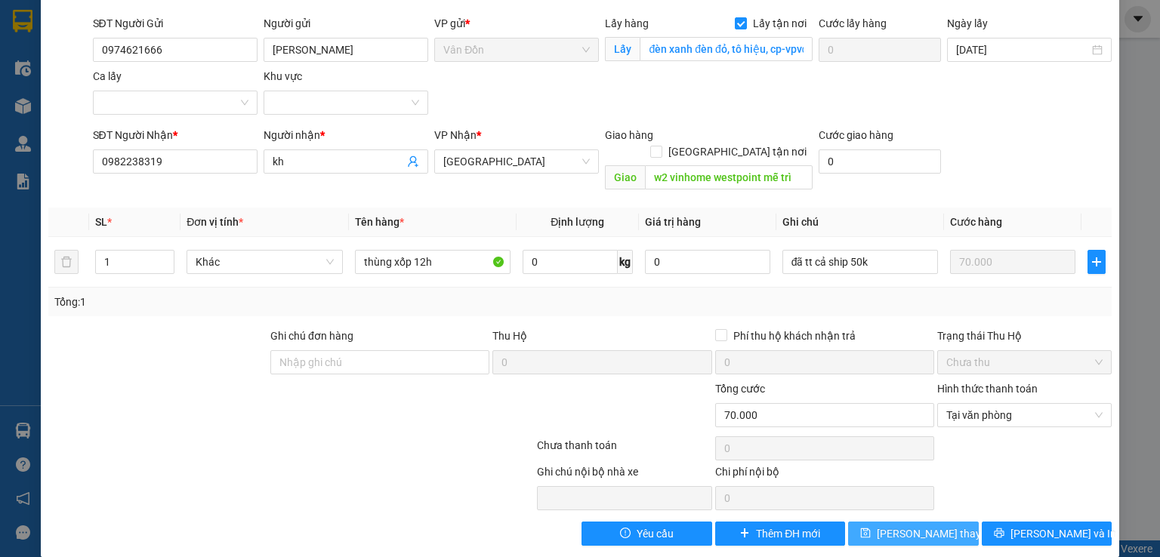
click at [930, 526] on span "[PERSON_NAME] thay đổi" at bounding box center [937, 534] width 121 height 17
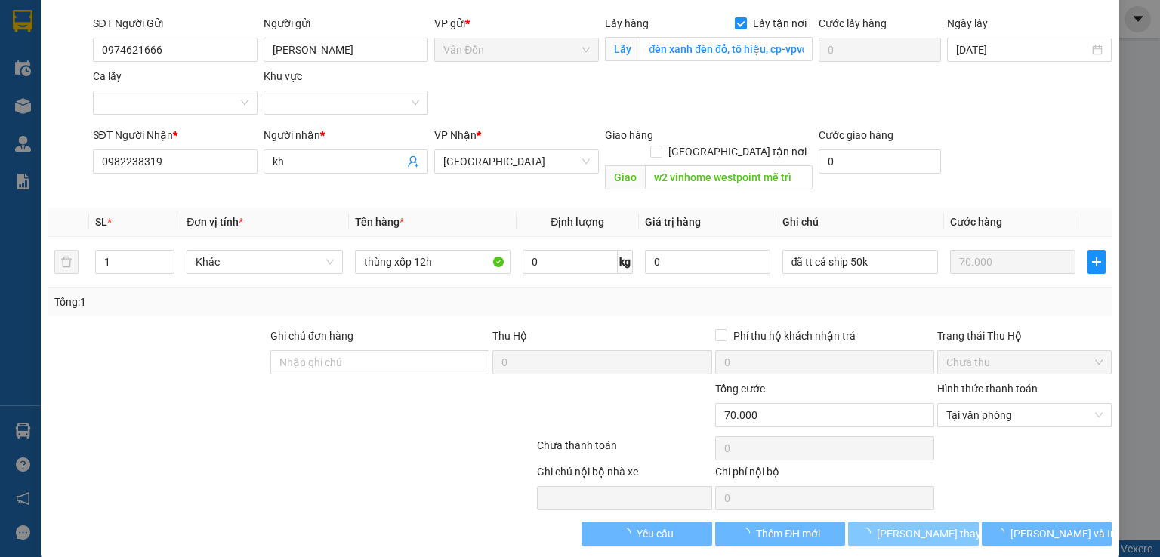
click at [886, 526] on span "[PERSON_NAME] thay đổi" at bounding box center [937, 534] width 121 height 17
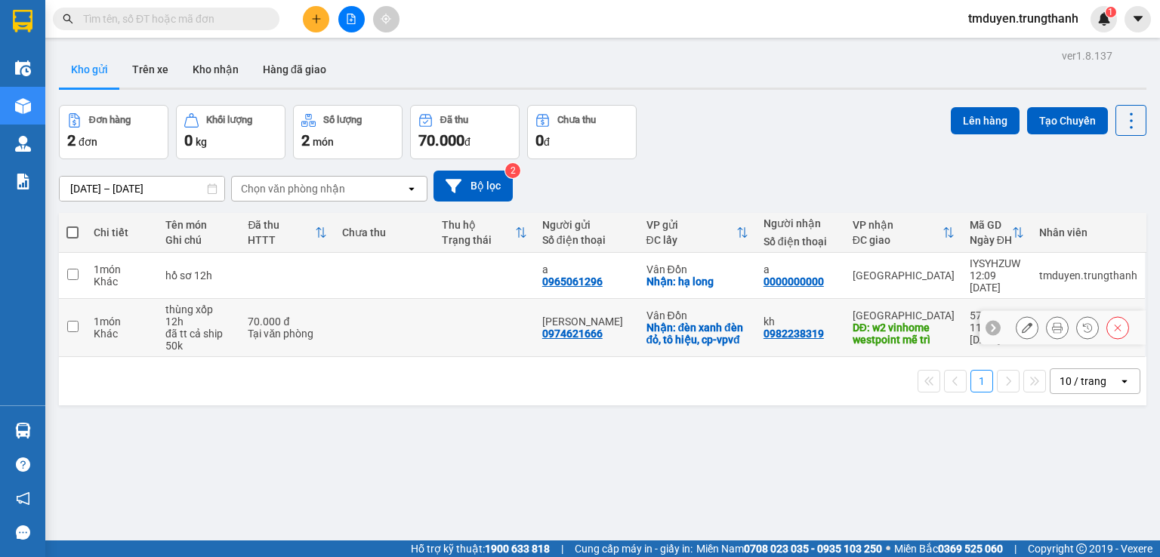
click at [68, 321] on input "checkbox" at bounding box center [72, 326] width 11 height 11
checkbox input "true"
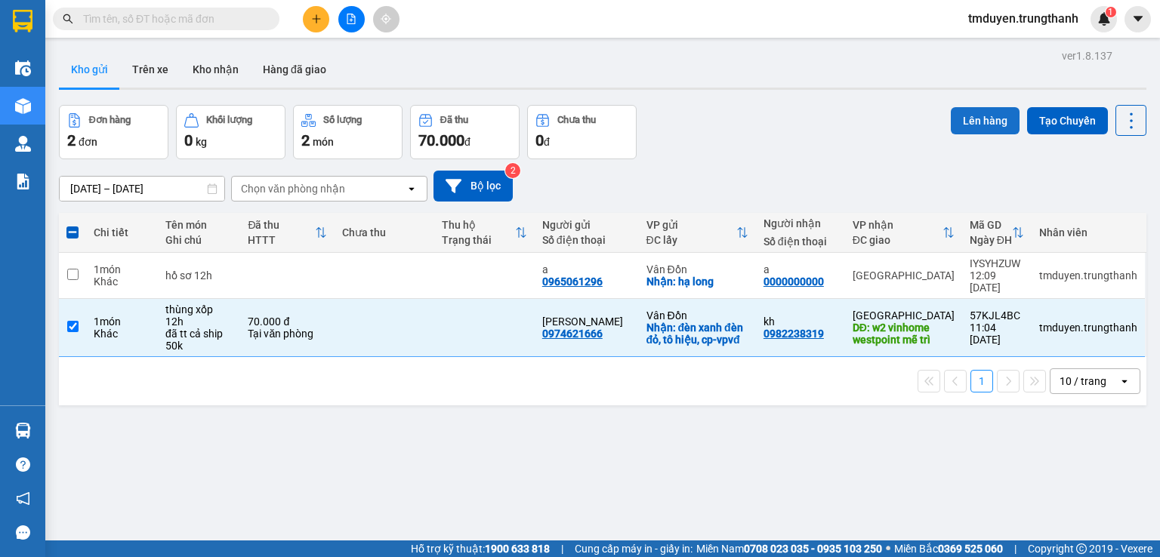
click at [981, 118] on button "Lên hàng" at bounding box center [985, 120] width 69 height 27
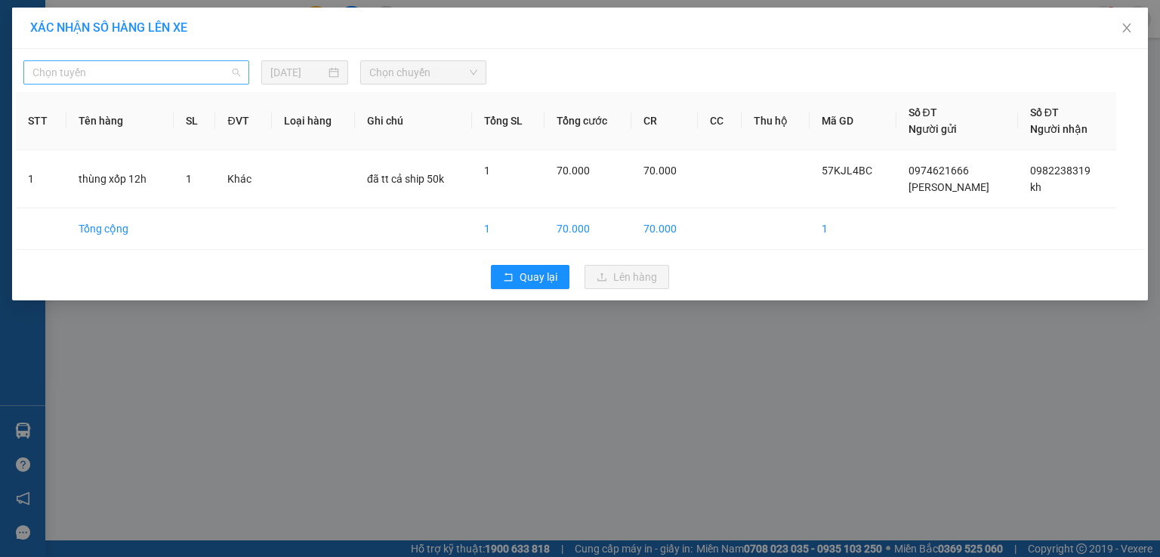
click at [171, 73] on span "Chọn tuyến" at bounding box center [136, 72] width 208 height 23
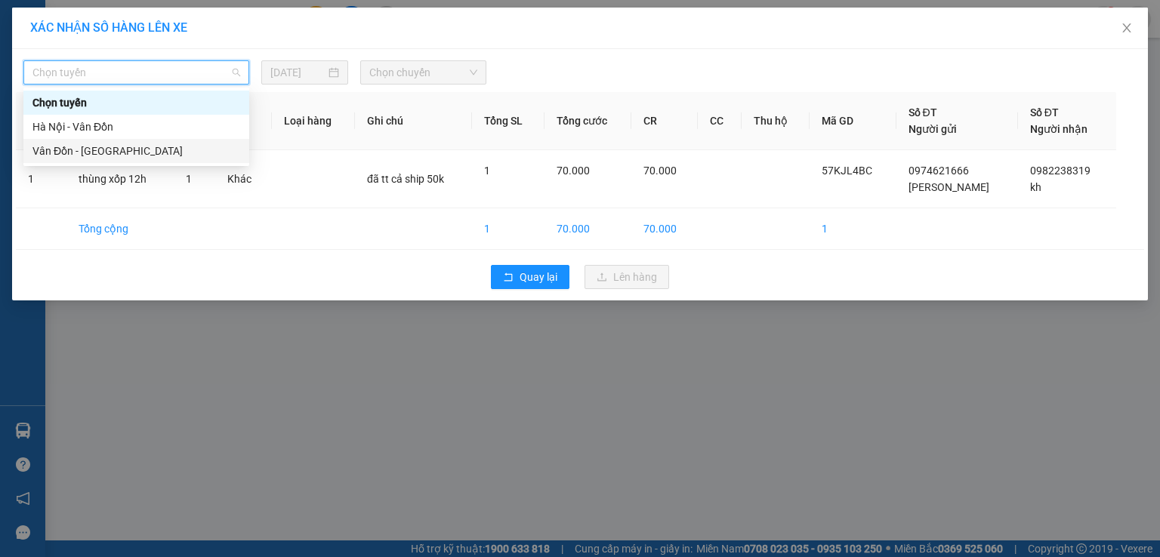
click at [158, 150] on div "Vân Đồn - [GEOGRAPHIC_DATA]" at bounding box center [136, 151] width 208 height 17
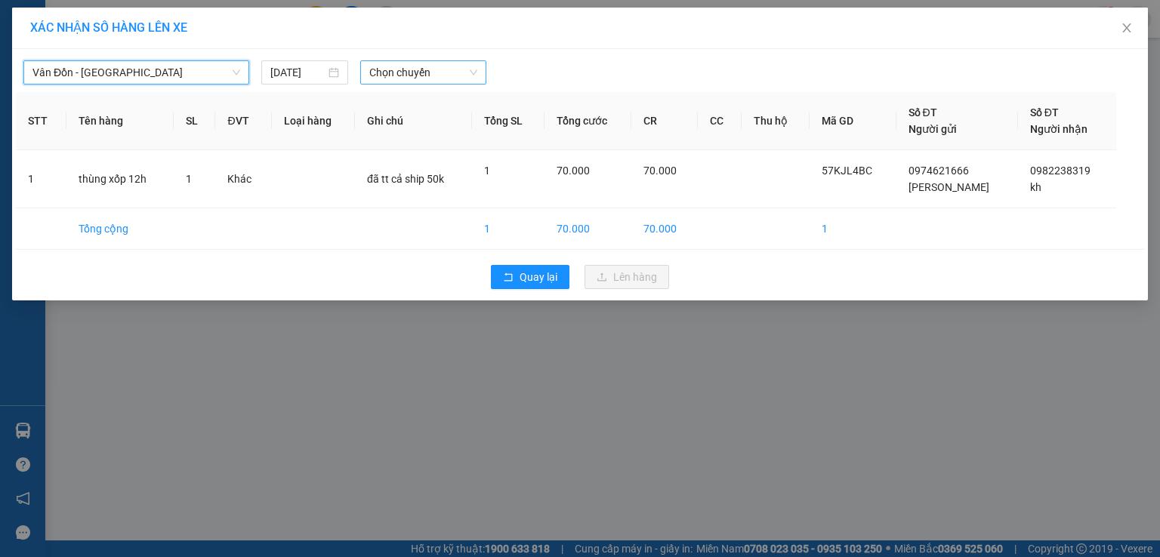
click at [415, 68] on span "Chọn chuyến" at bounding box center [423, 72] width 109 height 23
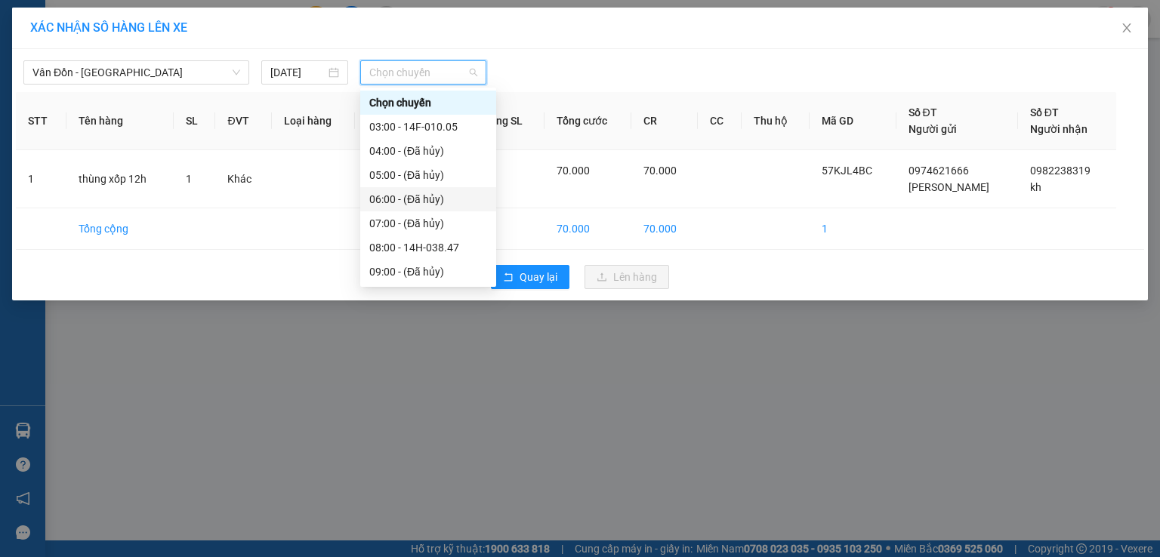
scroll to position [76, 0]
click at [421, 273] on div "12:00 - 14F-010.31" at bounding box center [428, 269] width 118 height 17
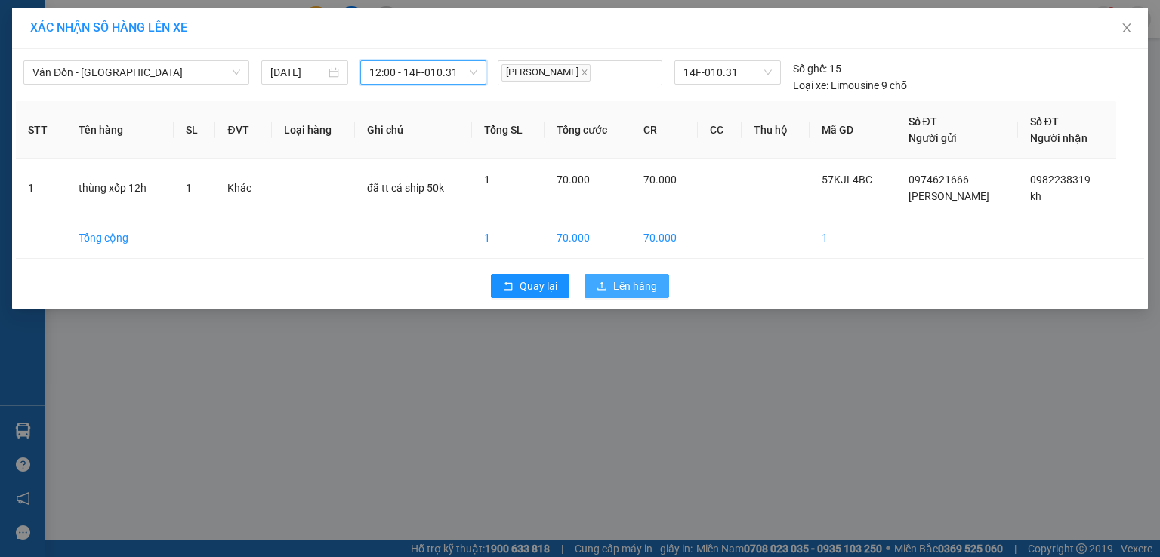
click at [637, 278] on span "Lên hàng" at bounding box center [635, 286] width 44 height 17
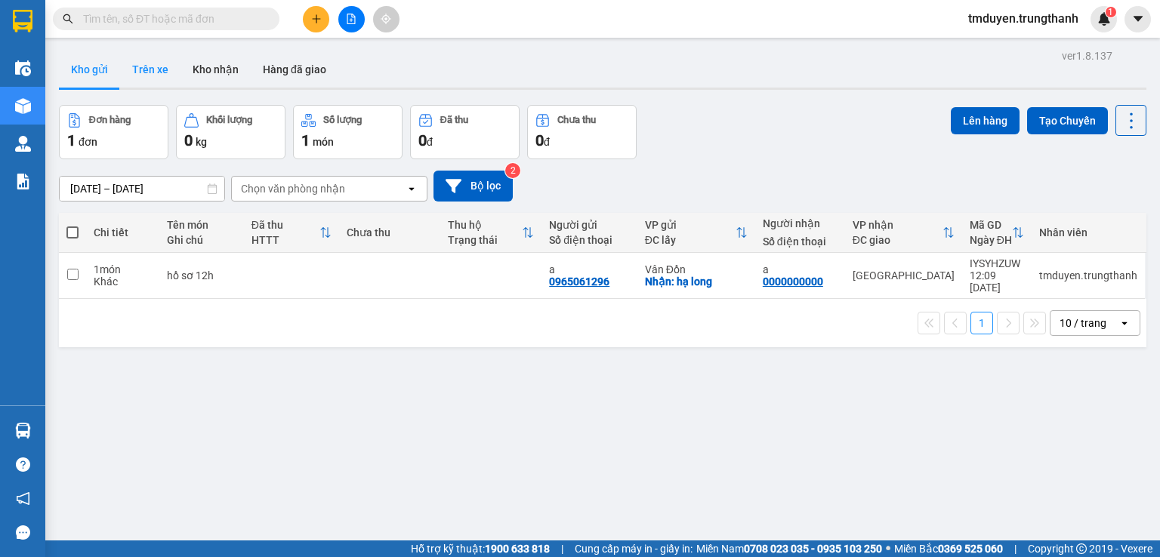
click at [154, 70] on button "Trên xe" at bounding box center [150, 69] width 60 height 36
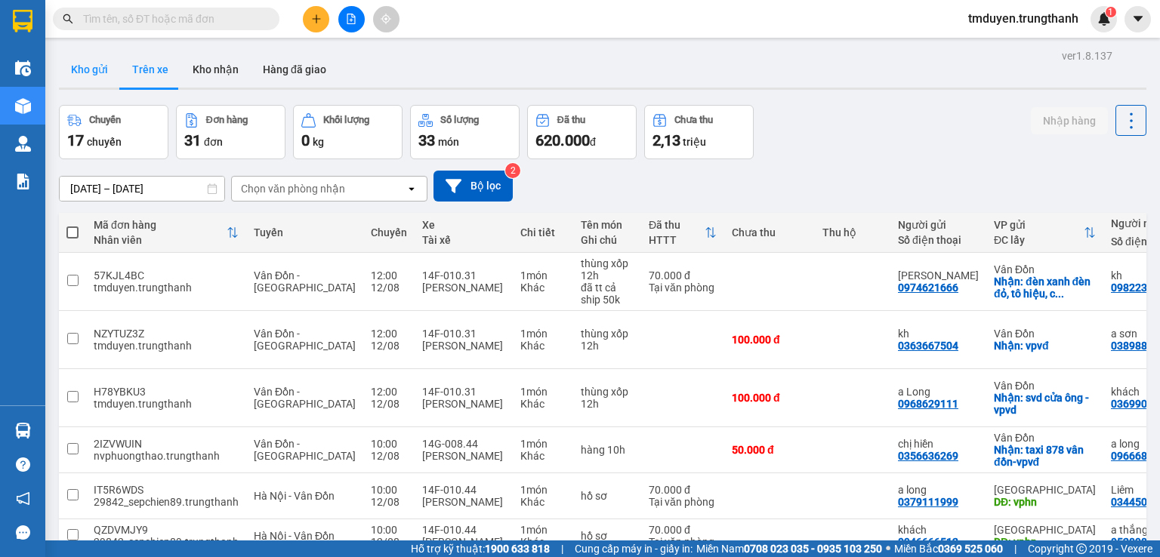
click at [103, 52] on button "Kho gửi" at bounding box center [89, 69] width 61 height 36
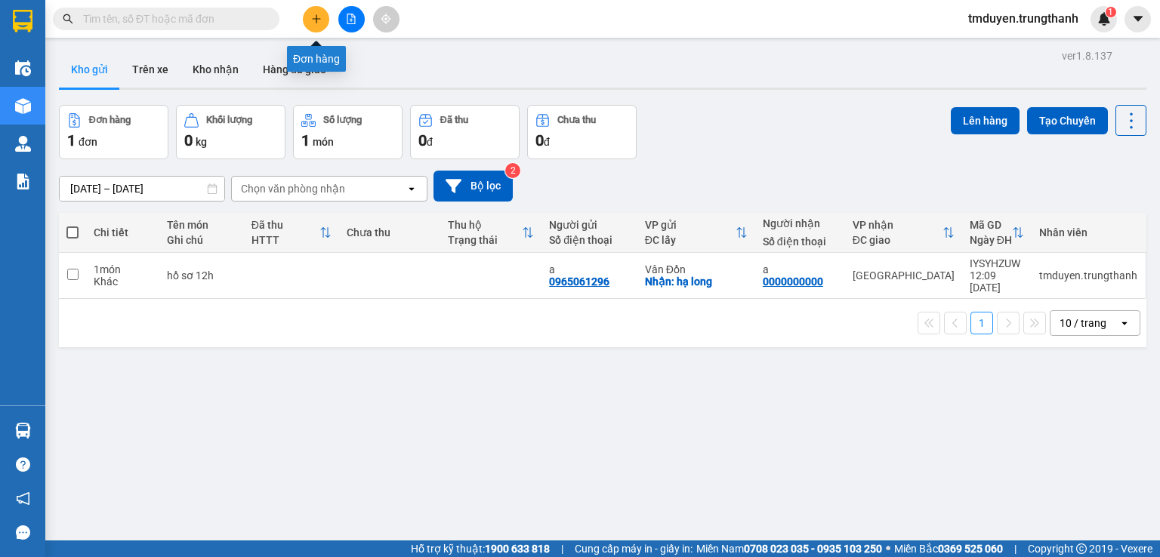
click at [325, 23] on button at bounding box center [316, 19] width 26 height 26
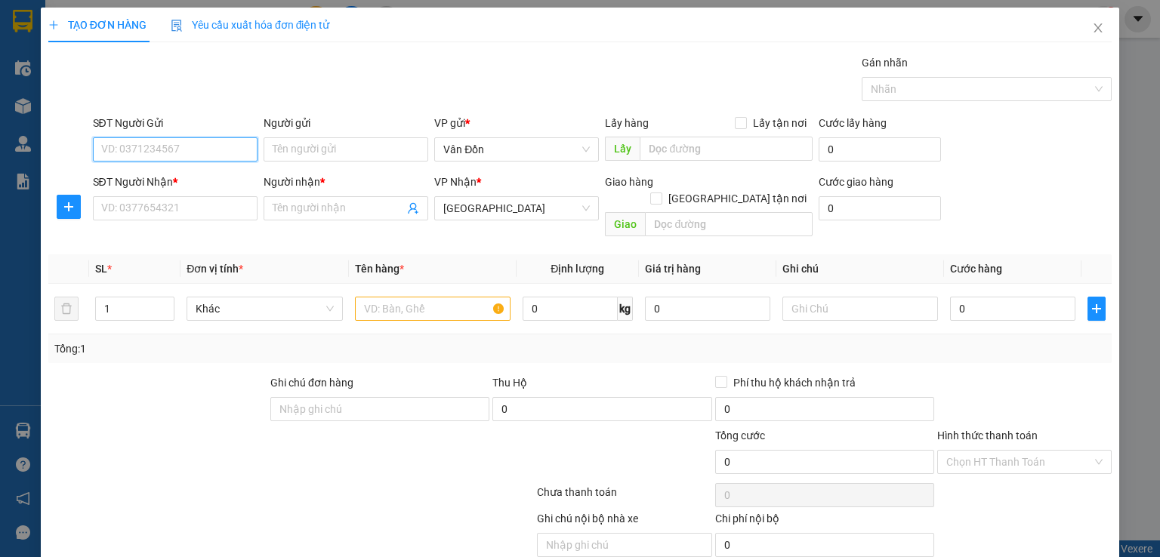
paste input "0918515699"
type input "0918515699"
click at [356, 153] on input "Người gửi" at bounding box center [346, 149] width 165 height 24
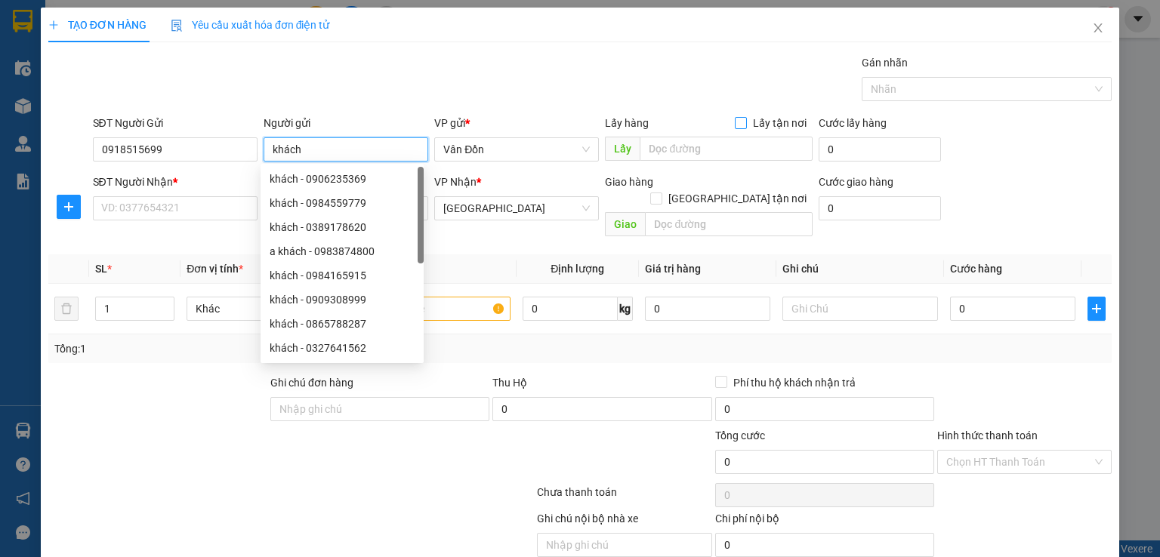
type input "khách"
click at [735, 120] on input "Lấy tận nơi" at bounding box center [740, 122] width 11 height 11
checkbox input "true"
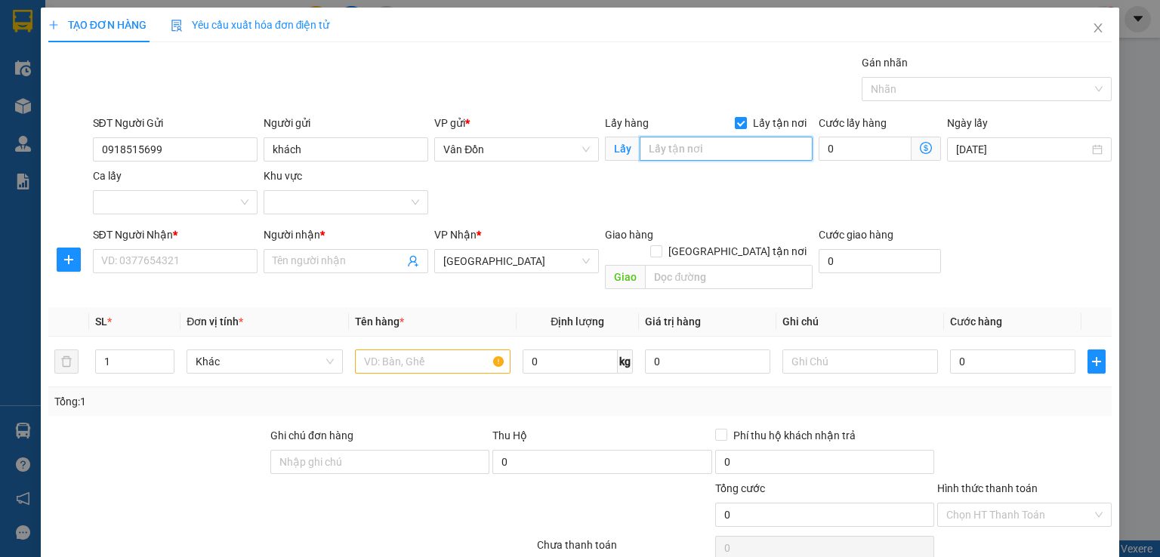
click at [717, 147] on input "text" at bounding box center [726, 149] width 173 height 24
type input "vpvd"
click at [220, 267] on input "SĐT Người Nhận *" at bounding box center [175, 261] width 165 height 24
paste input "0918515699"
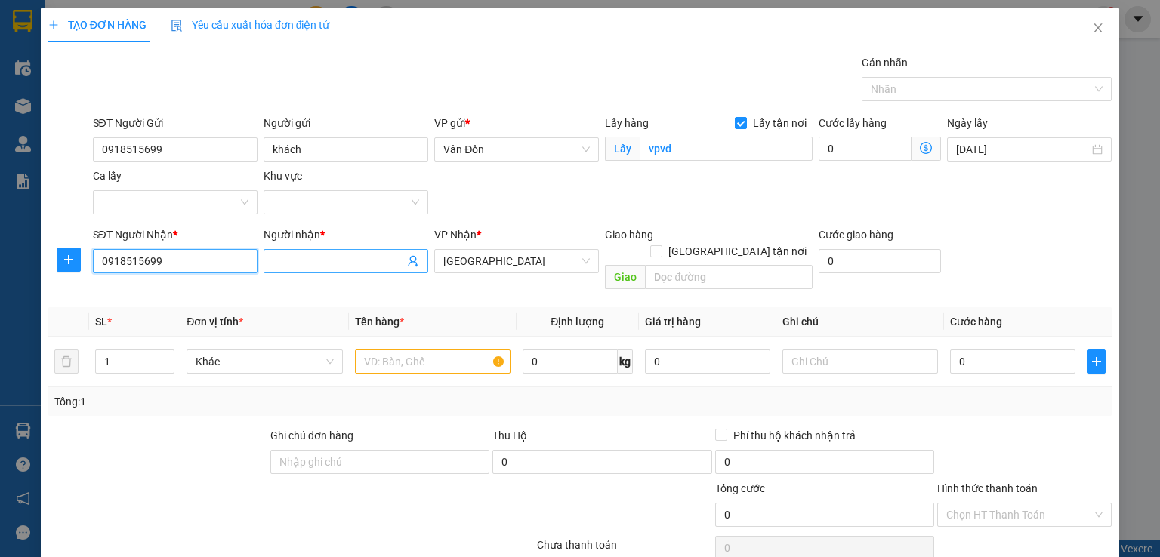
type input "0918515699"
click at [341, 264] on input "Người nhận *" at bounding box center [338, 261] width 131 height 17
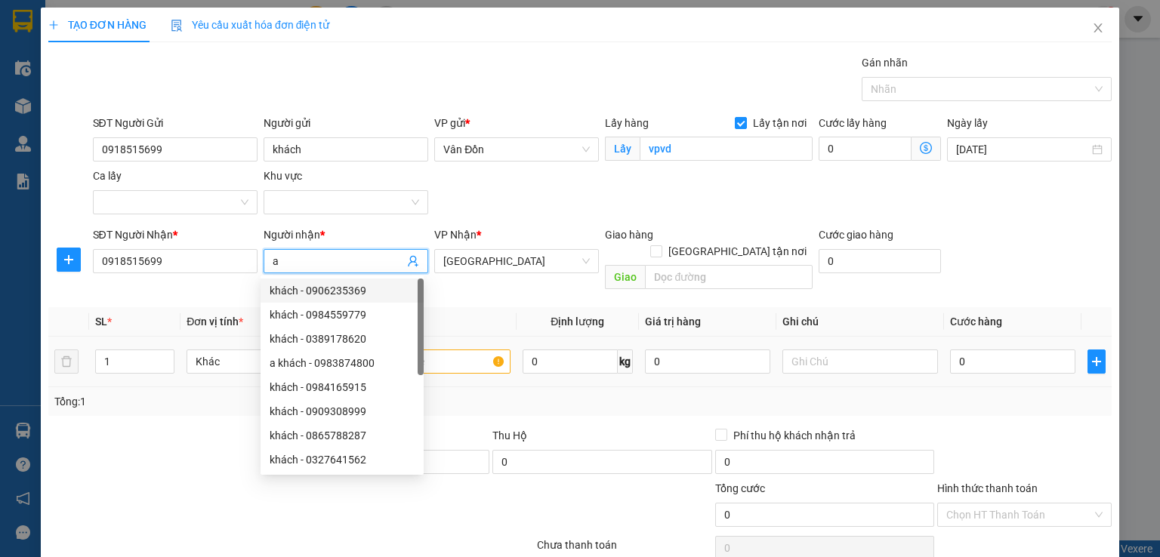
type input "a"
click at [454, 350] on input "text" at bounding box center [433, 362] width 156 height 24
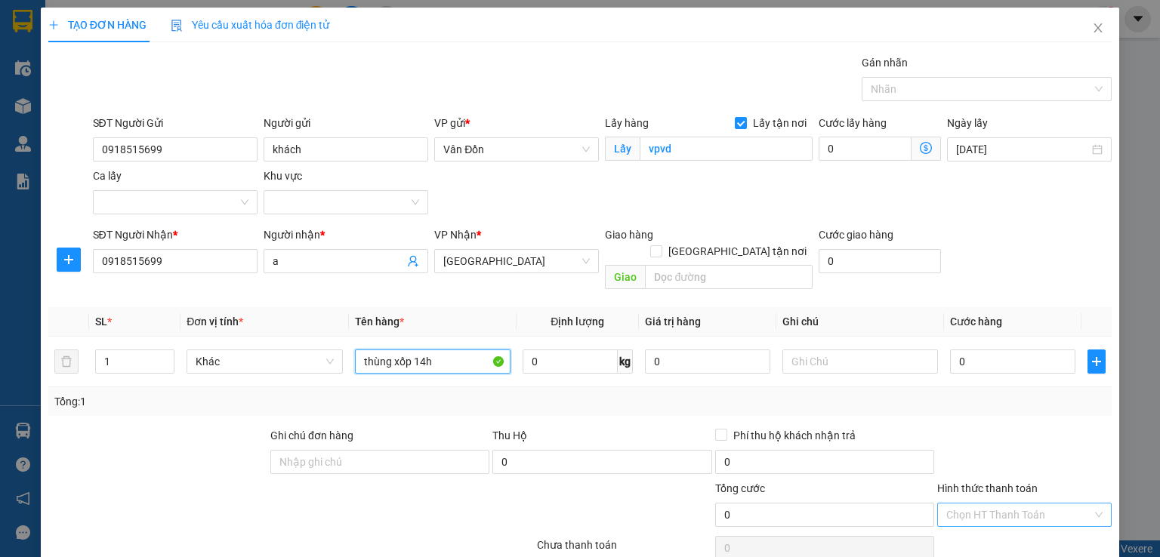
scroll to position [100, 0]
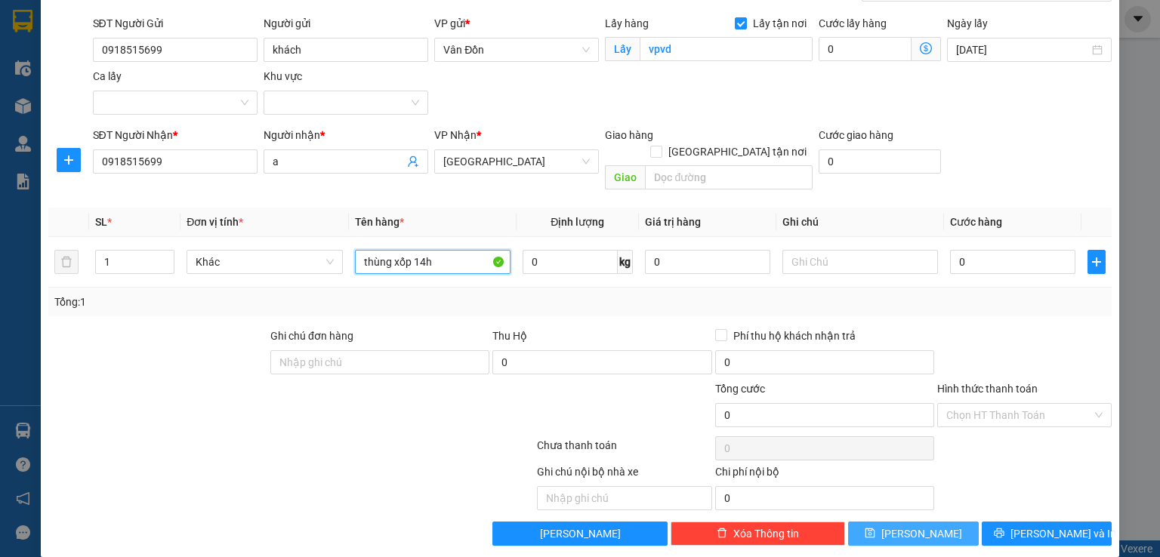
type input "thùng xốp 14h"
click at [872, 522] on button "[PERSON_NAME]" at bounding box center [913, 534] width 131 height 24
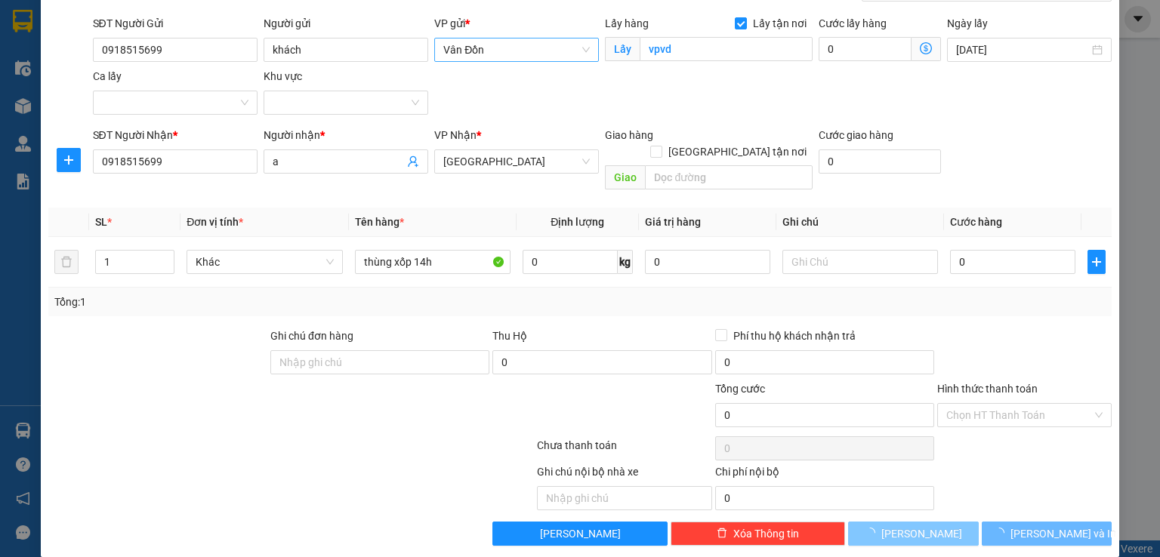
checkbox input "false"
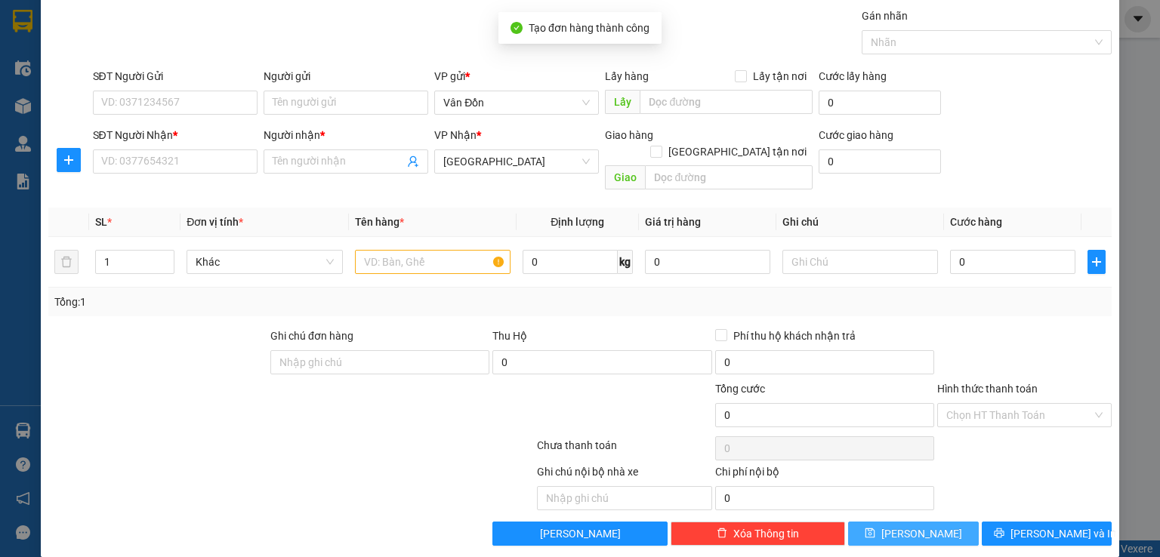
scroll to position [0, 0]
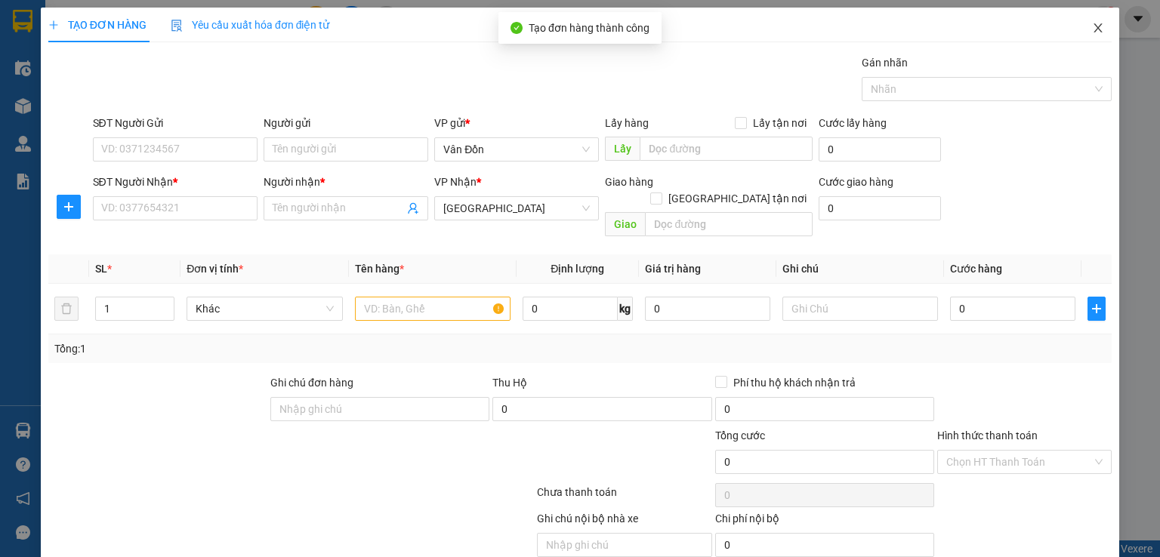
click at [1094, 32] on icon "close" at bounding box center [1098, 27] width 8 height 9
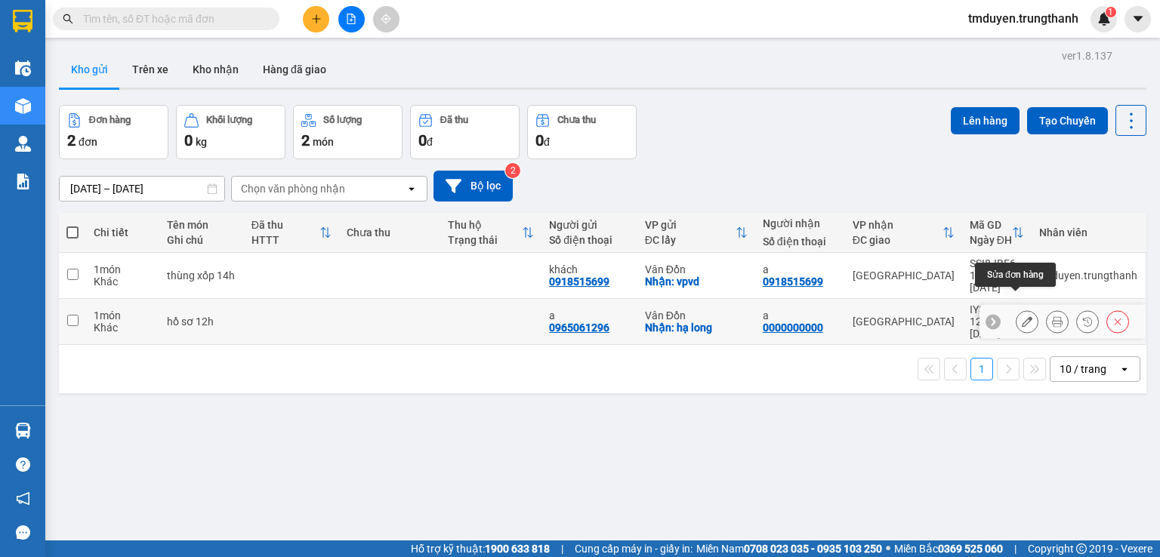
click at [1022, 316] on icon at bounding box center [1027, 321] width 11 height 11
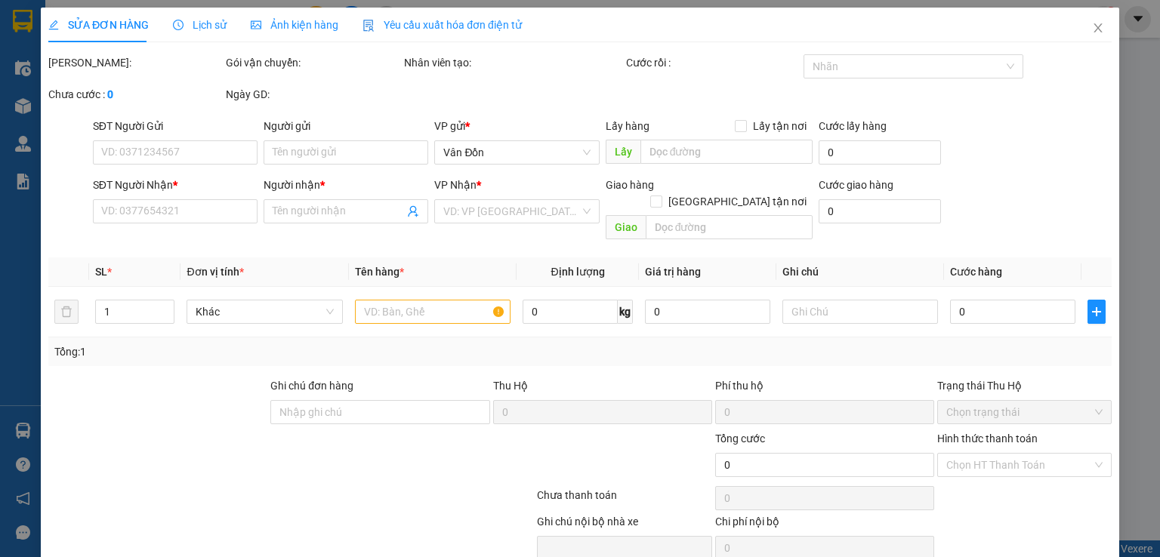
type input "0965061296"
type input "a"
checkbox input "true"
type input "hạ long"
type input "0000000000"
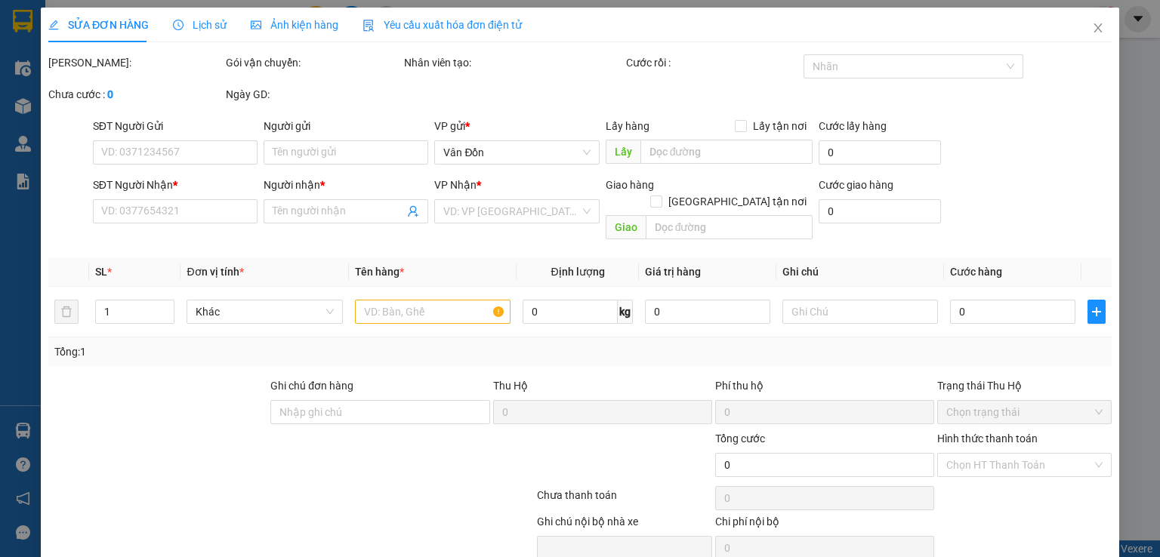
type input "a"
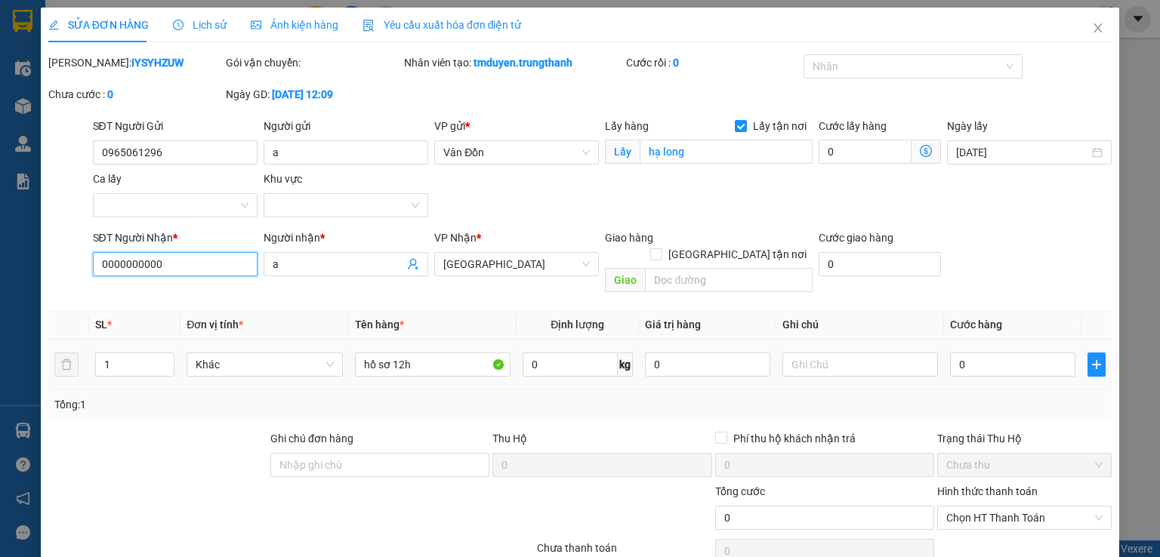
drag, startPoint x: 198, startPoint y: 271, endPoint x: 0, endPoint y: 220, distance: 204.2
click at [0, 220] on div "SỬA ĐƠN HÀNG Lịch sử Ảnh kiện hàng Yêu cầu xuất hóa đơn điện tử Total Paid Fee …" at bounding box center [580, 278] width 1160 height 557
type input "0866347552"
click at [773, 268] on input "text" at bounding box center [729, 280] width 168 height 24
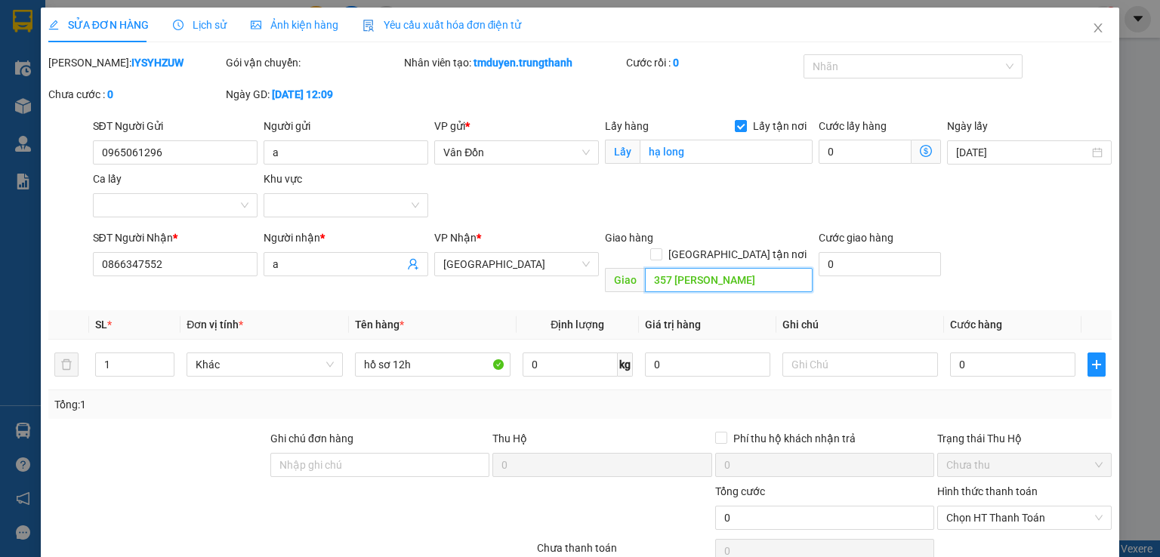
type input "357 [PERSON_NAME]"
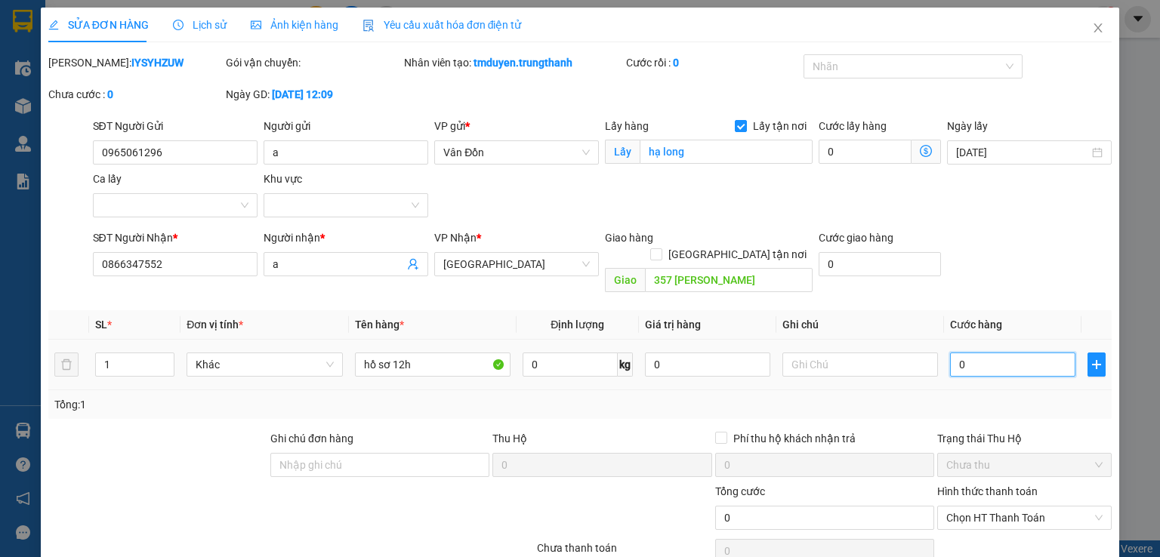
click at [1030, 359] on input "0" at bounding box center [1012, 365] width 125 height 24
type input "7"
type input "70"
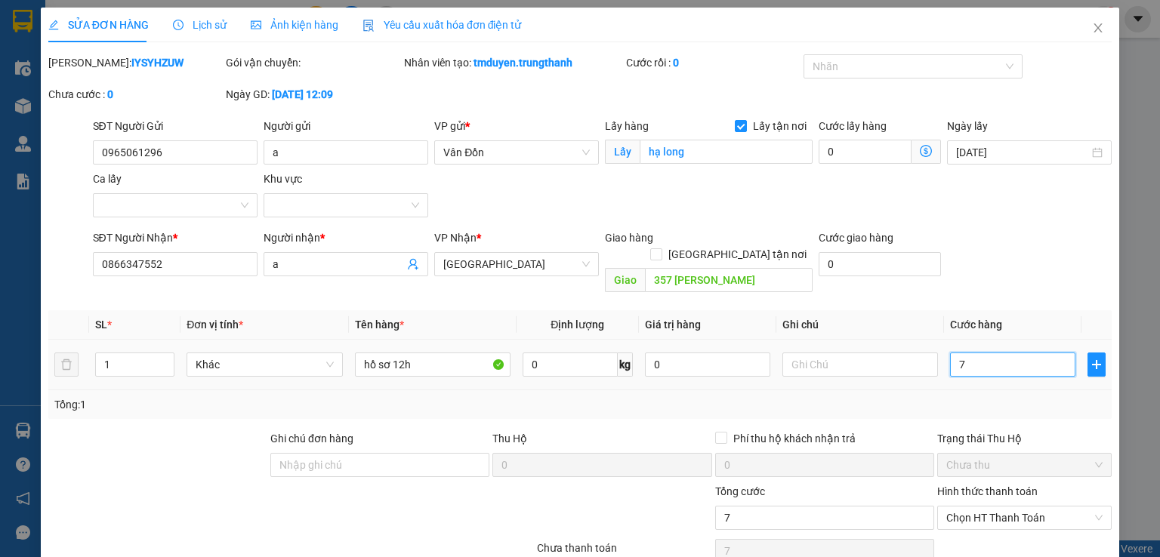
type input "70"
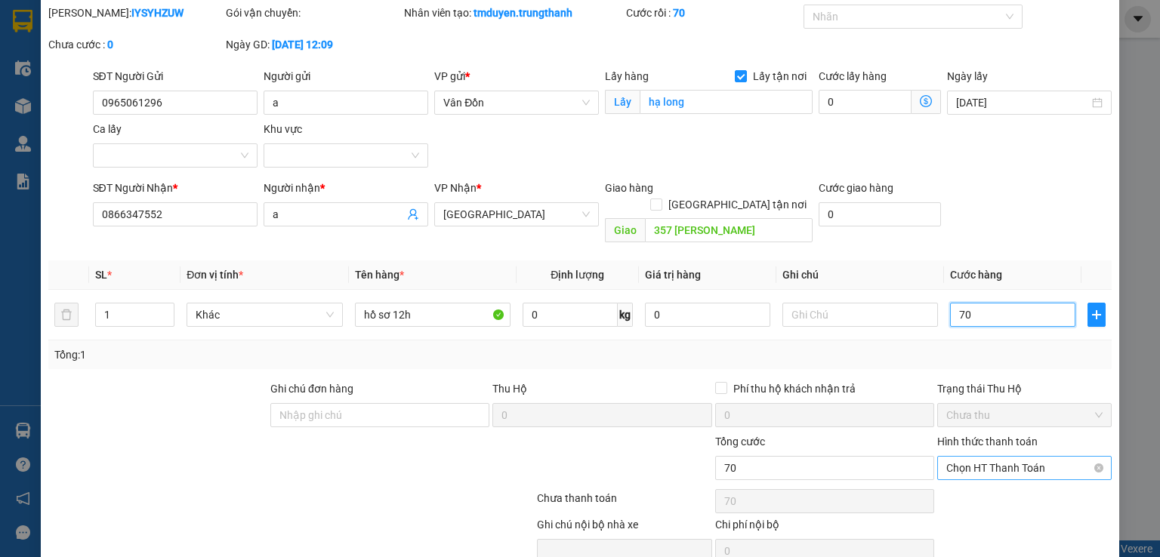
click at [991, 461] on span "Chọn HT Thanh Toán" at bounding box center [1024, 468] width 156 height 23
type input "70"
type input "70.000"
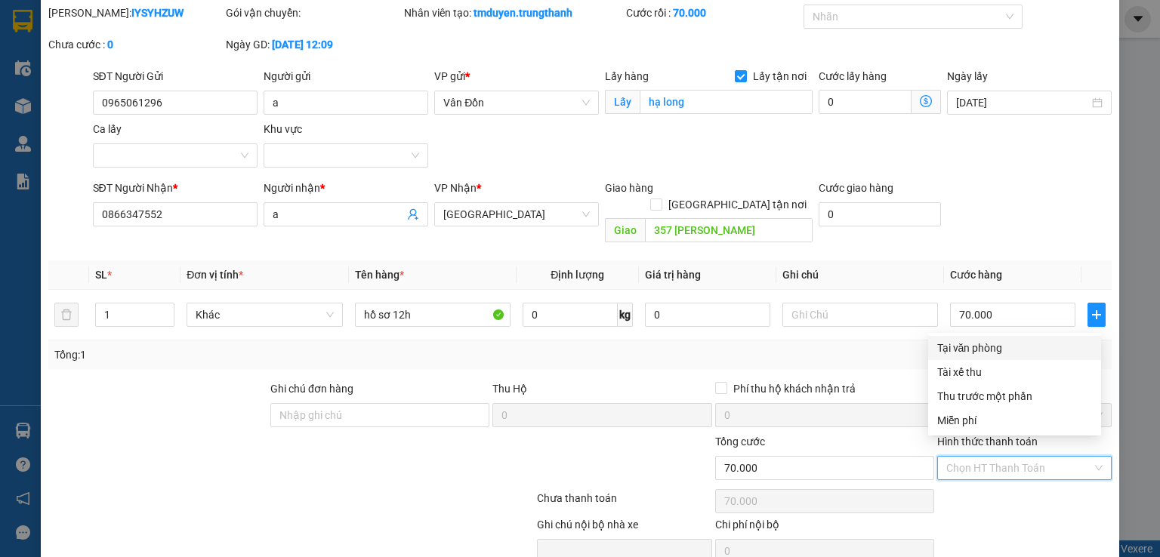
click at [973, 350] on div "Tại văn phòng" at bounding box center [1014, 348] width 155 height 17
type input "0"
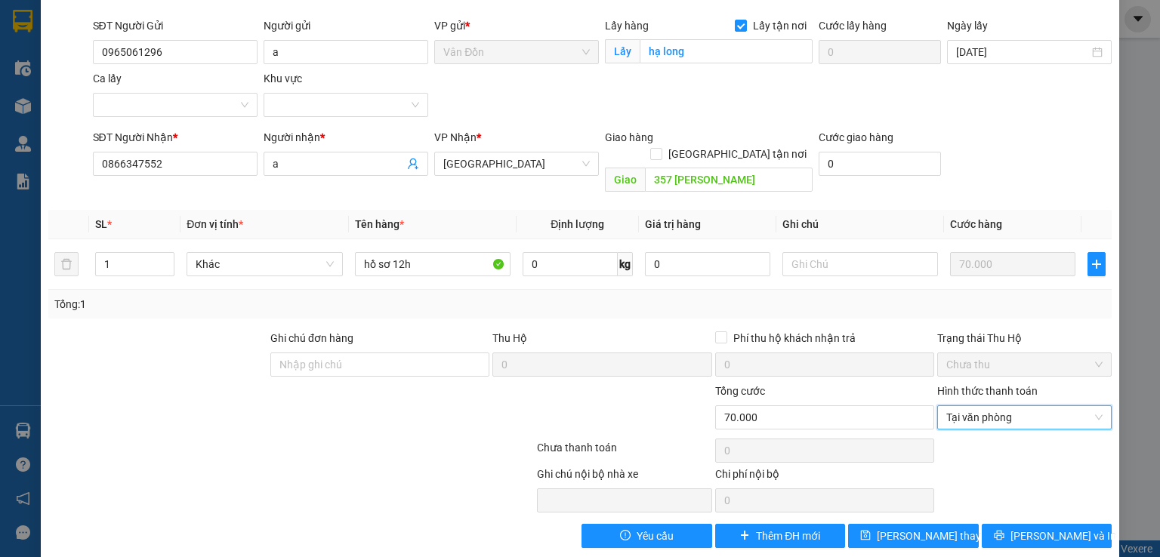
scroll to position [103, 0]
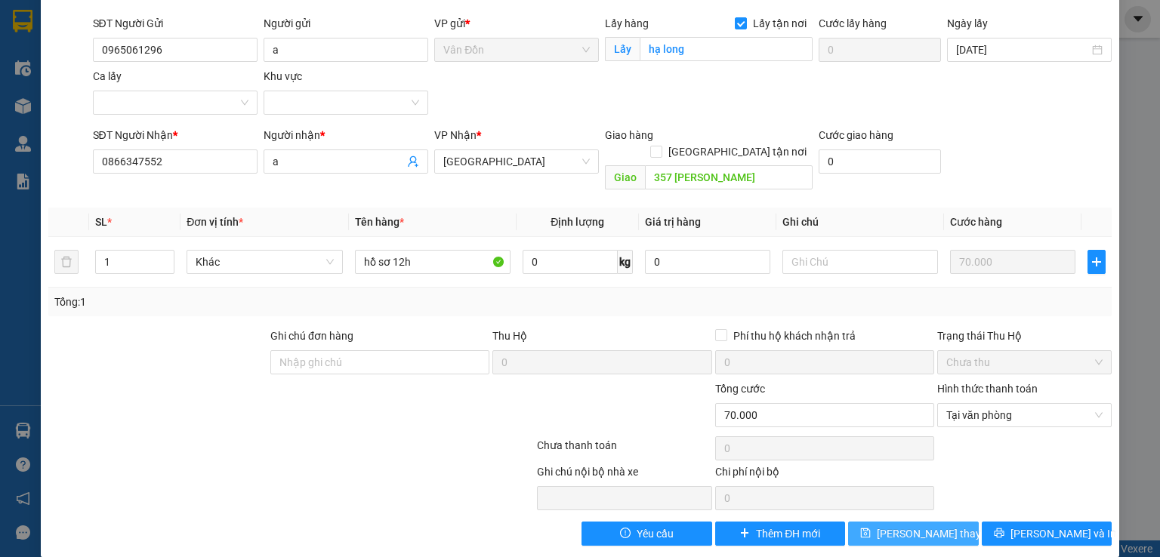
click at [933, 526] on span "[PERSON_NAME] thay đổi" at bounding box center [937, 534] width 121 height 17
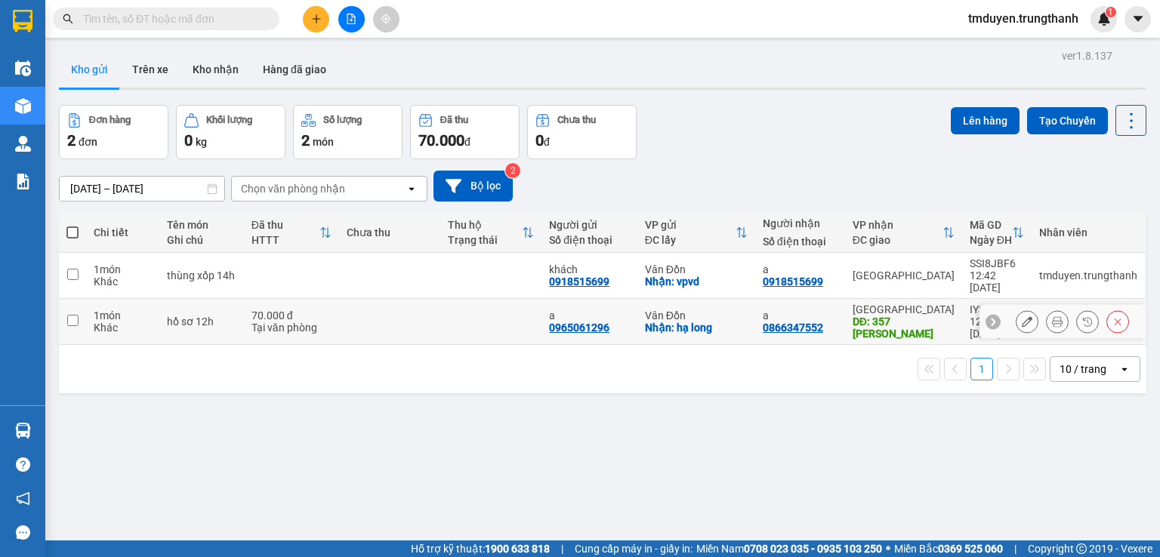
click at [76, 315] on input "checkbox" at bounding box center [72, 320] width 11 height 11
checkbox input "true"
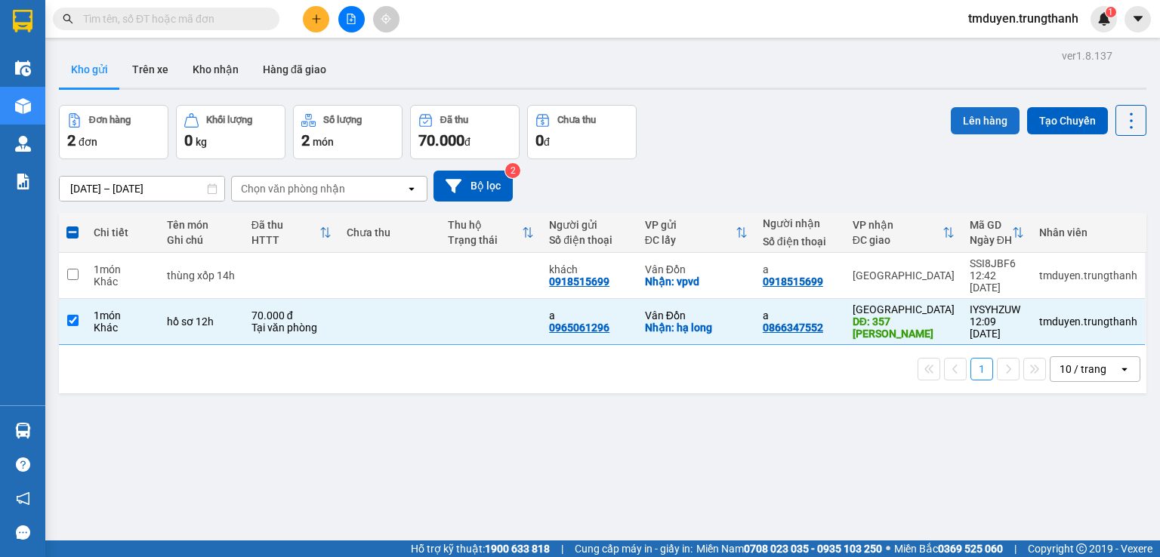
click at [975, 121] on button "Lên hàng" at bounding box center [985, 120] width 69 height 27
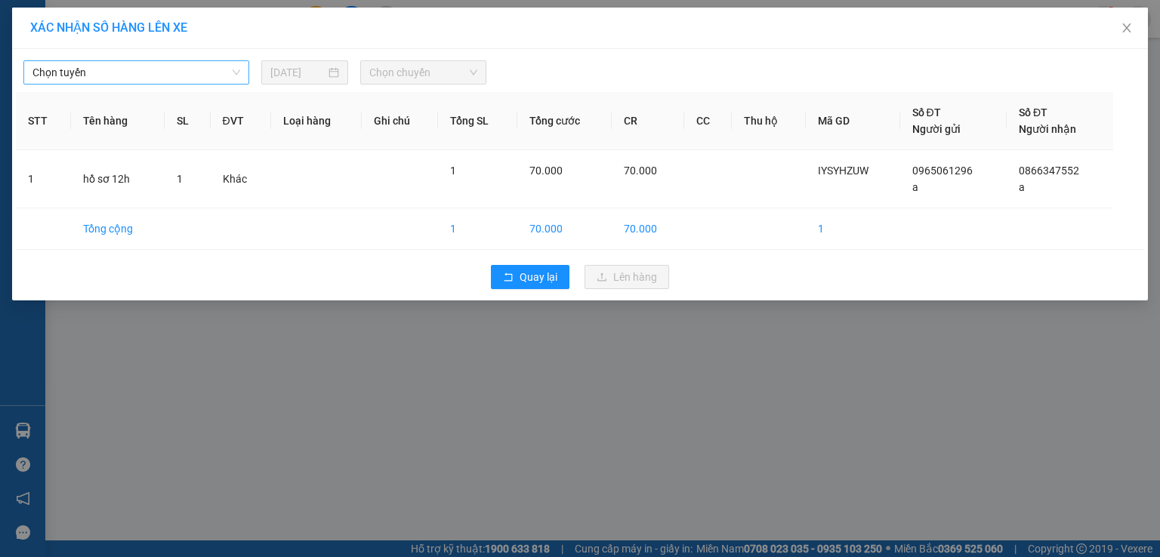
click at [156, 76] on span "Chọn tuyến" at bounding box center [136, 72] width 208 height 23
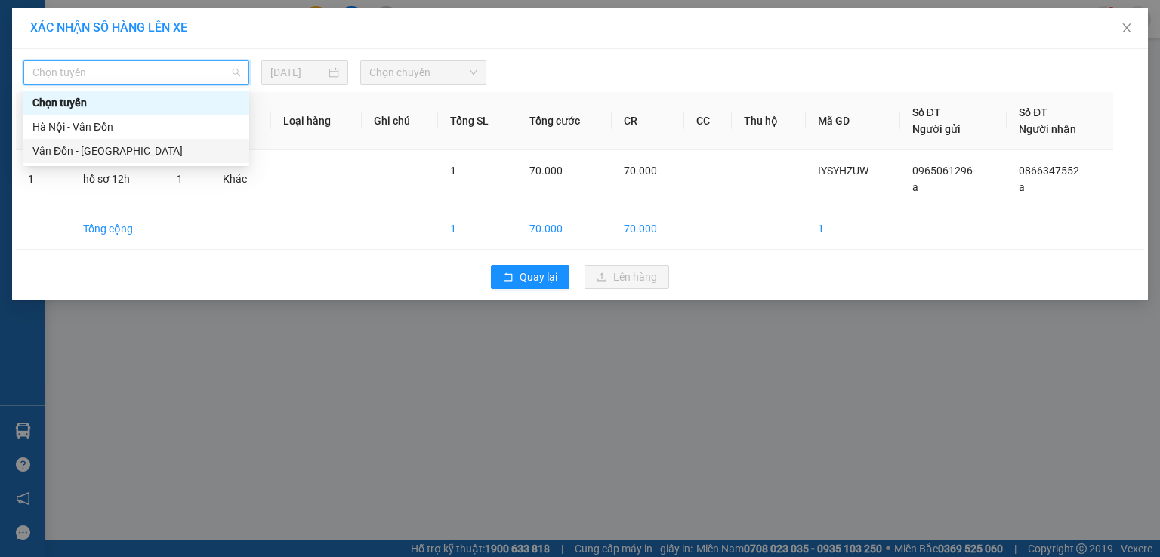
click at [127, 144] on div "Vân Đồn - [GEOGRAPHIC_DATA]" at bounding box center [136, 151] width 208 height 17
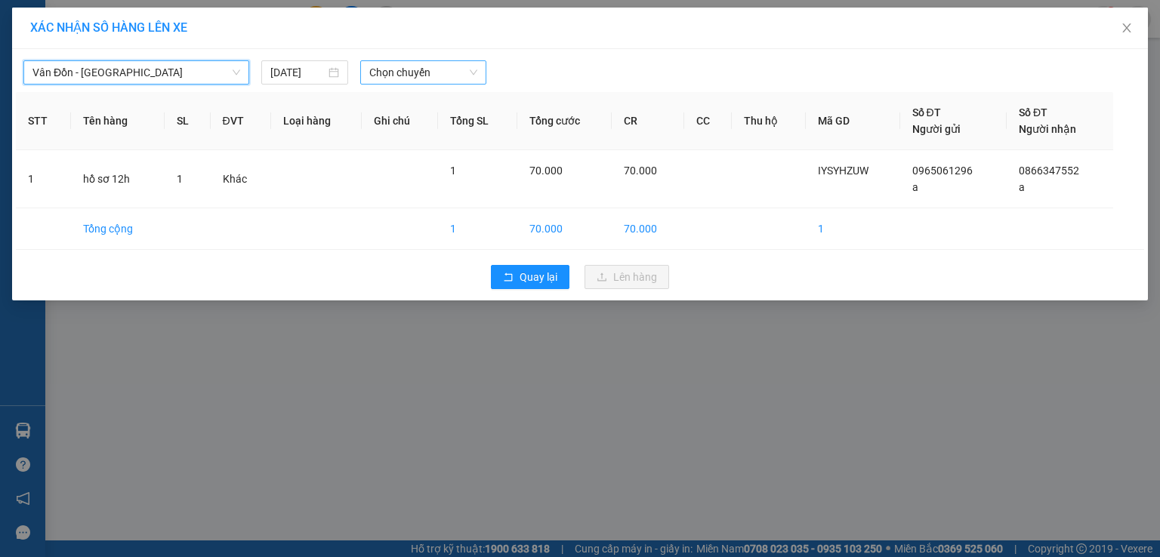
click at [402, 83] on span "Chọn chuyến" at bounding box center [423, 72] width 109 height 23
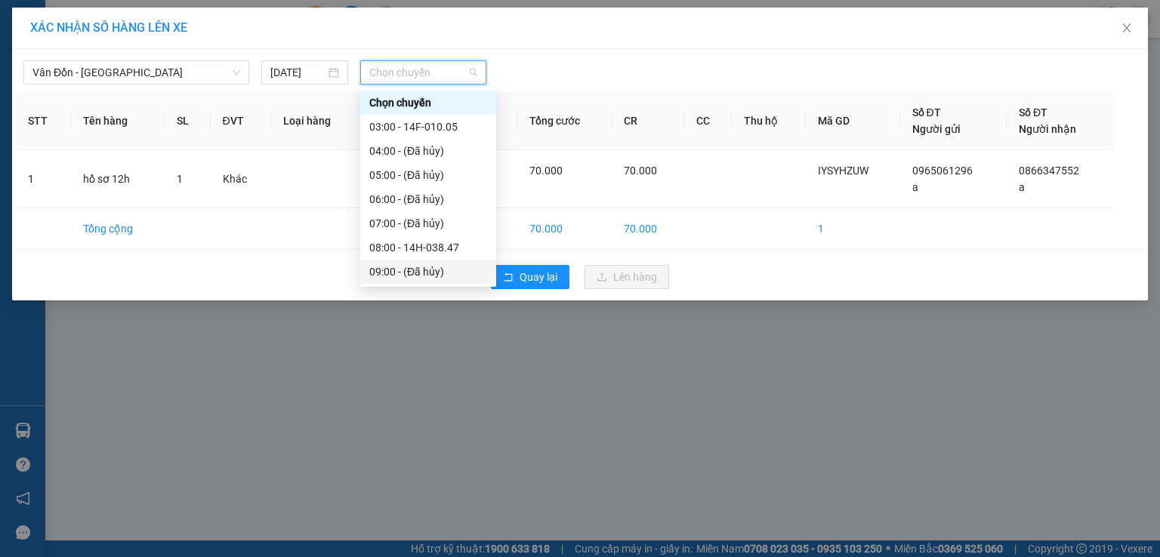
scroll to position [100, 0]
click at [417, 248] on div "12:00 - 14F-010.31" at bounding box center [428, 244] width 118 height 17
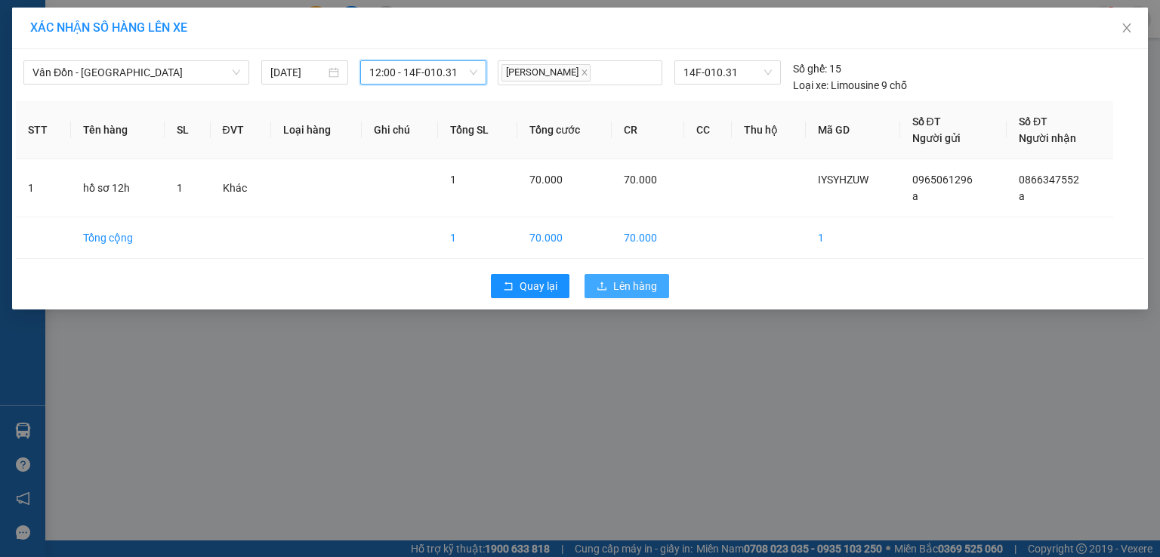
click at [649, 288] on span "Lên hàng" at bounding box center [635, 286] width 44 height 17
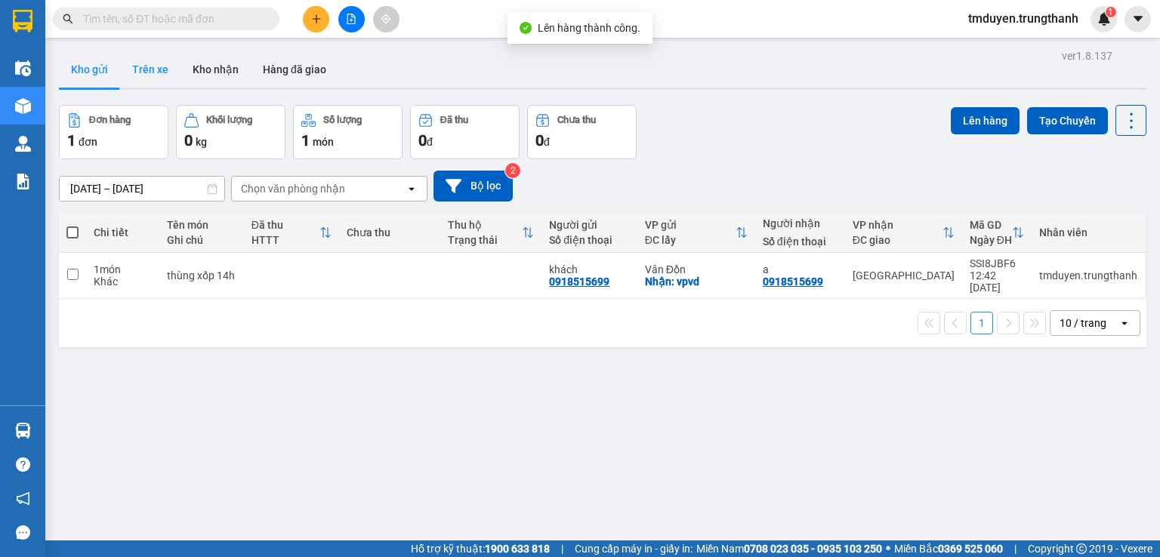
click at [167, 61] on button "Trên xe" at bounding box center [150, 69] width 60 height 36
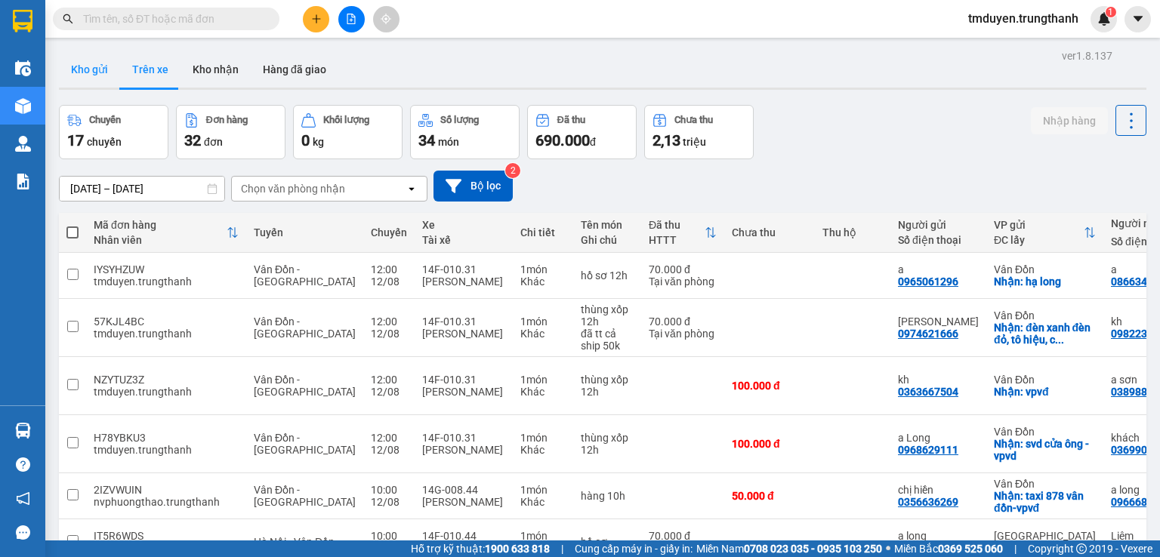
click at [66, 67] on button "Kho gửi" at bounding box center [89, 69] width 61 height 36
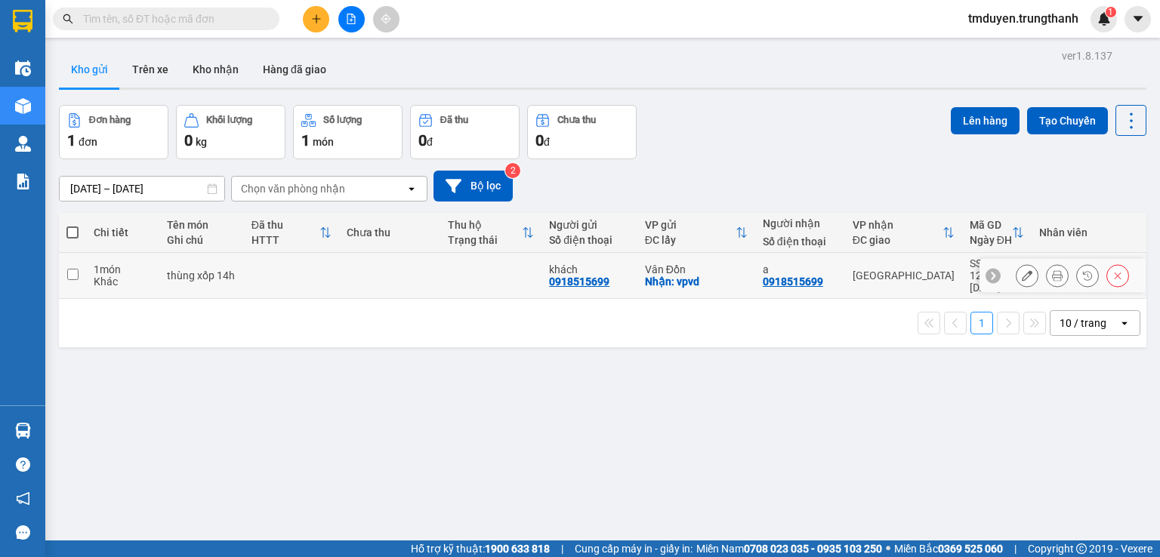
click at [1026, 270] on div at bounding box center [1027, 275] width 23 height 23
click at [1022, 270] on icon at bounding box center [1027, 275] width 11 height 11
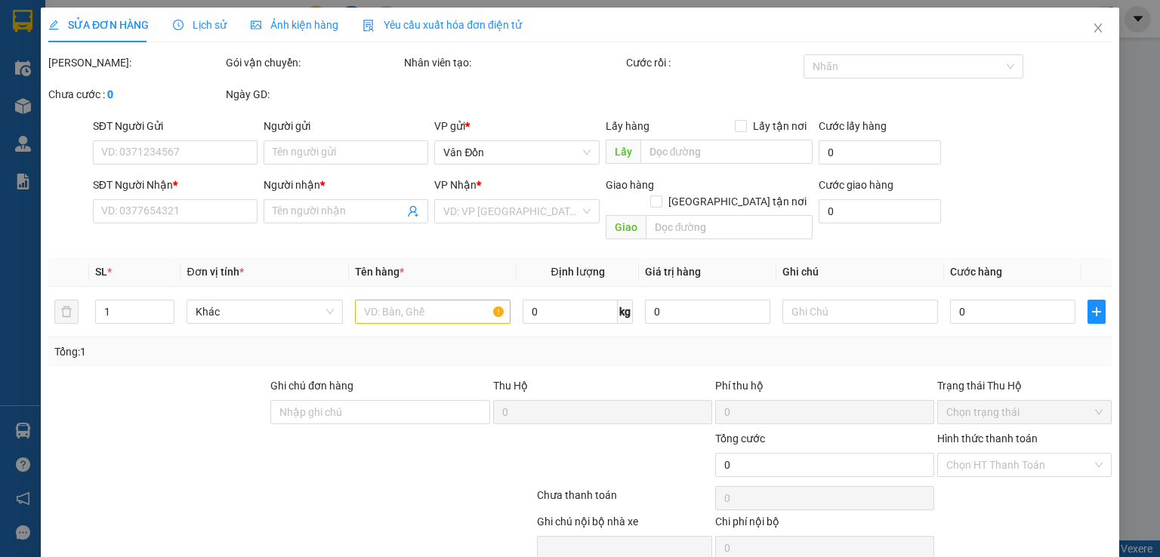
type input "0918515699"
type input "khách"
checkbox input "true"
type input "vpvd"
type input "0918515699"
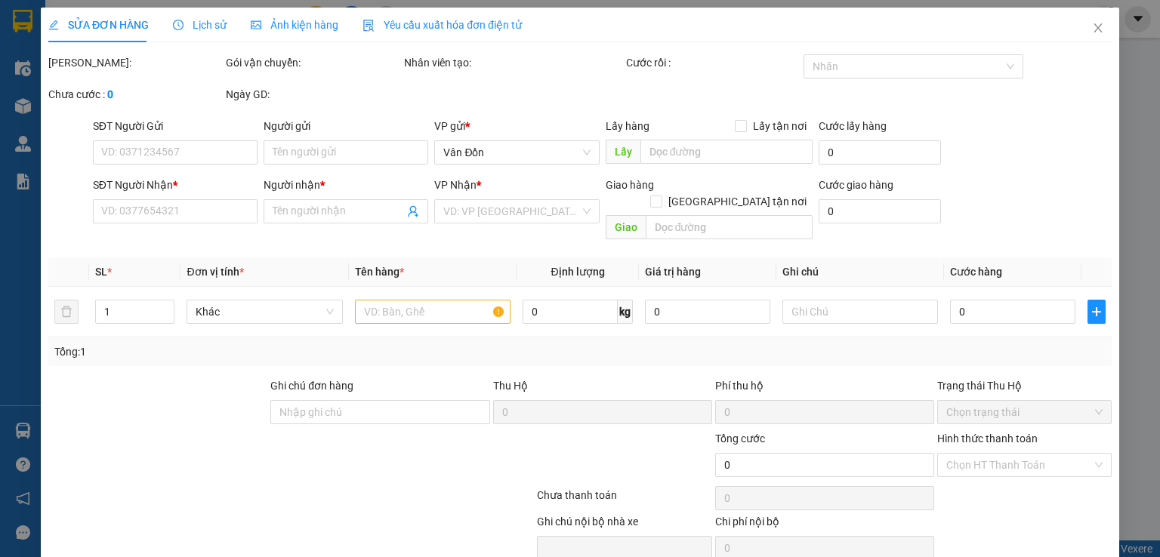
type input "a"
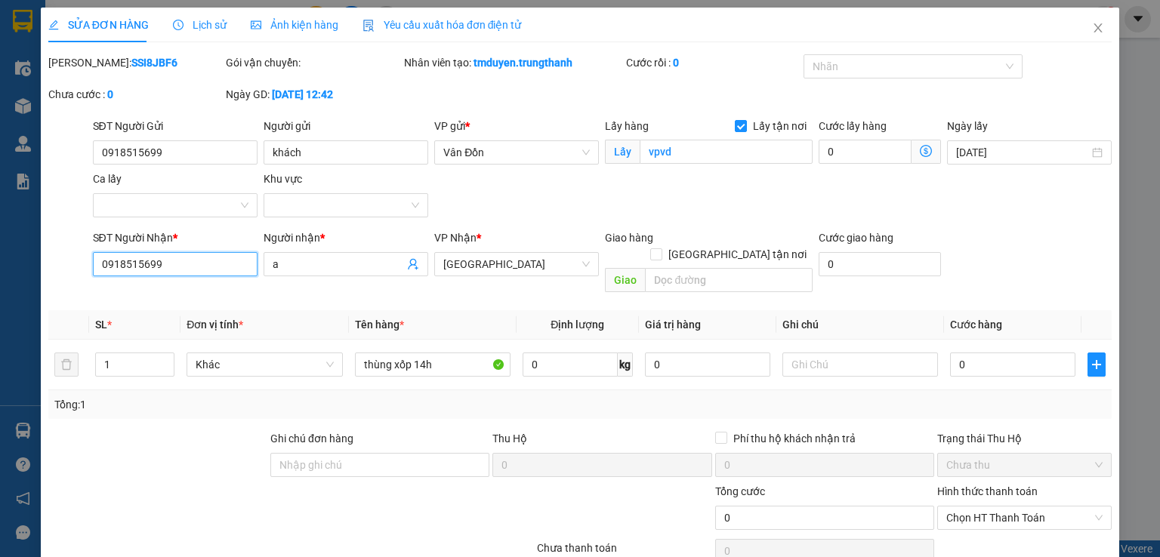
drag, startPoint x: 181, startPoint y: 258, endPoint x: 0, endPoint y: 283, distance: 182.9
click at [0, 283] on div "SỬA ĐƠN HÀNG Lịch sử Ảnh kiện hàng Yêu cầu xuất hóa đơn điện tử Total Paid Fee …" at bounding box center [580, 278] width 1160 height 557
type input "0859558699"
click at [694, 268] on input "text" at bounding box center [729, 280] width 168 height 24
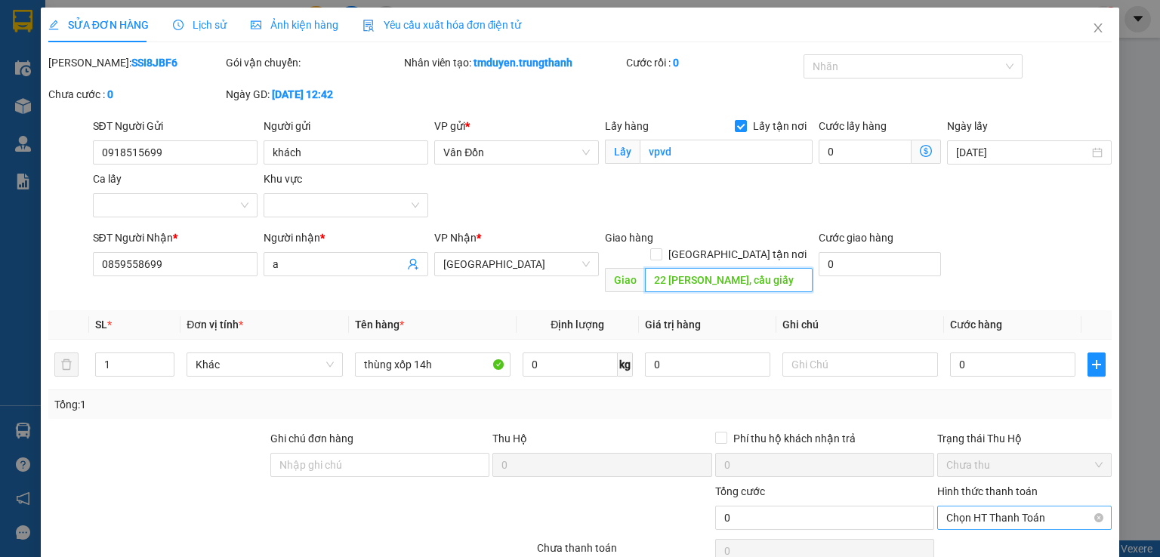
scroll to position [76, 0]
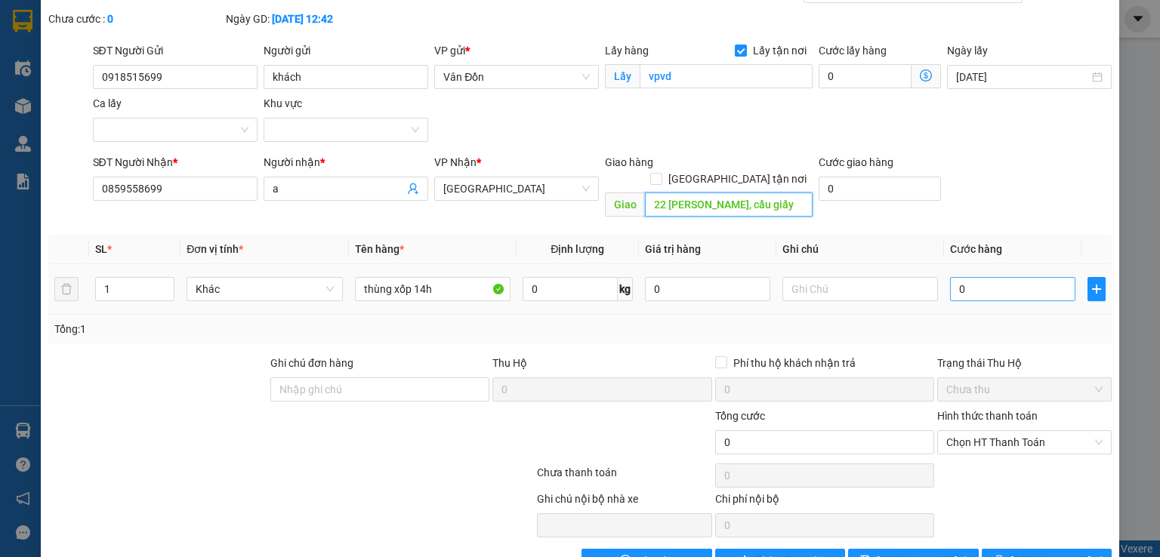
type input "22 [PERSON_NAME], cầu giấy"
click at [966, 277] on input "0" at bounding box center [1012, 289] width 125 height 24
type input "1"
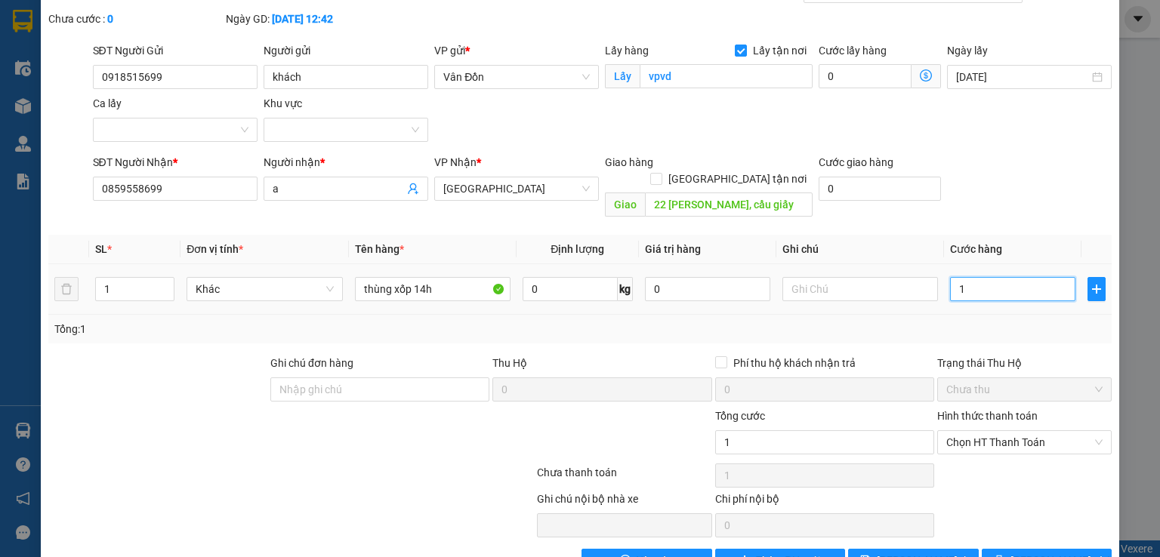
type input "10"
type input "100"
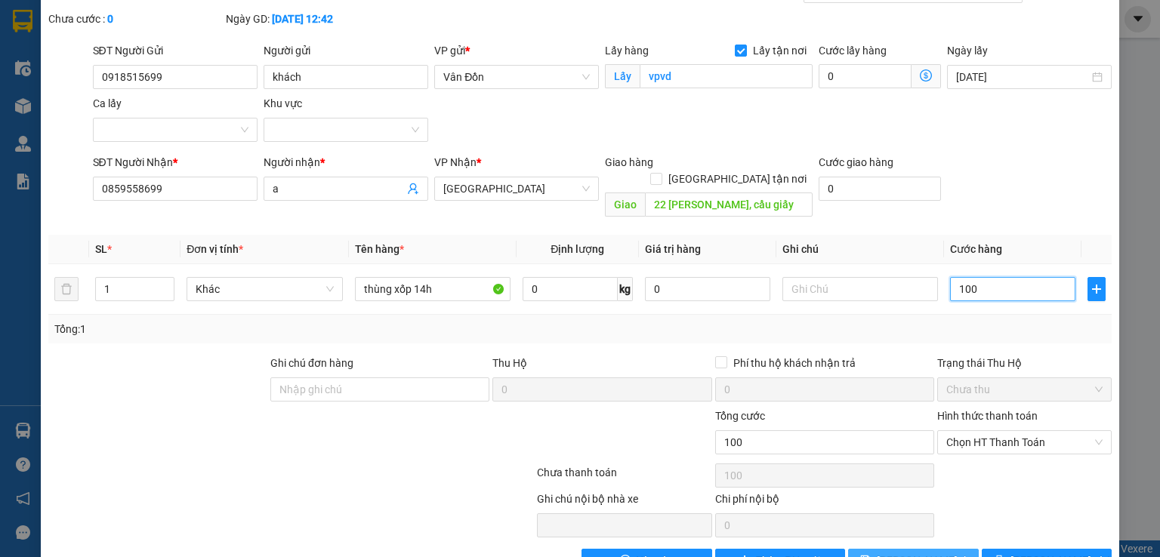
type input "100"
type input "100.000"
click at [915, 553] on span "[PERSON_NAME] thay đổi" at bounding box center [937, 561] width 121 height 17
